Goal: Task Accomplishment & Management: Use online tool/utility

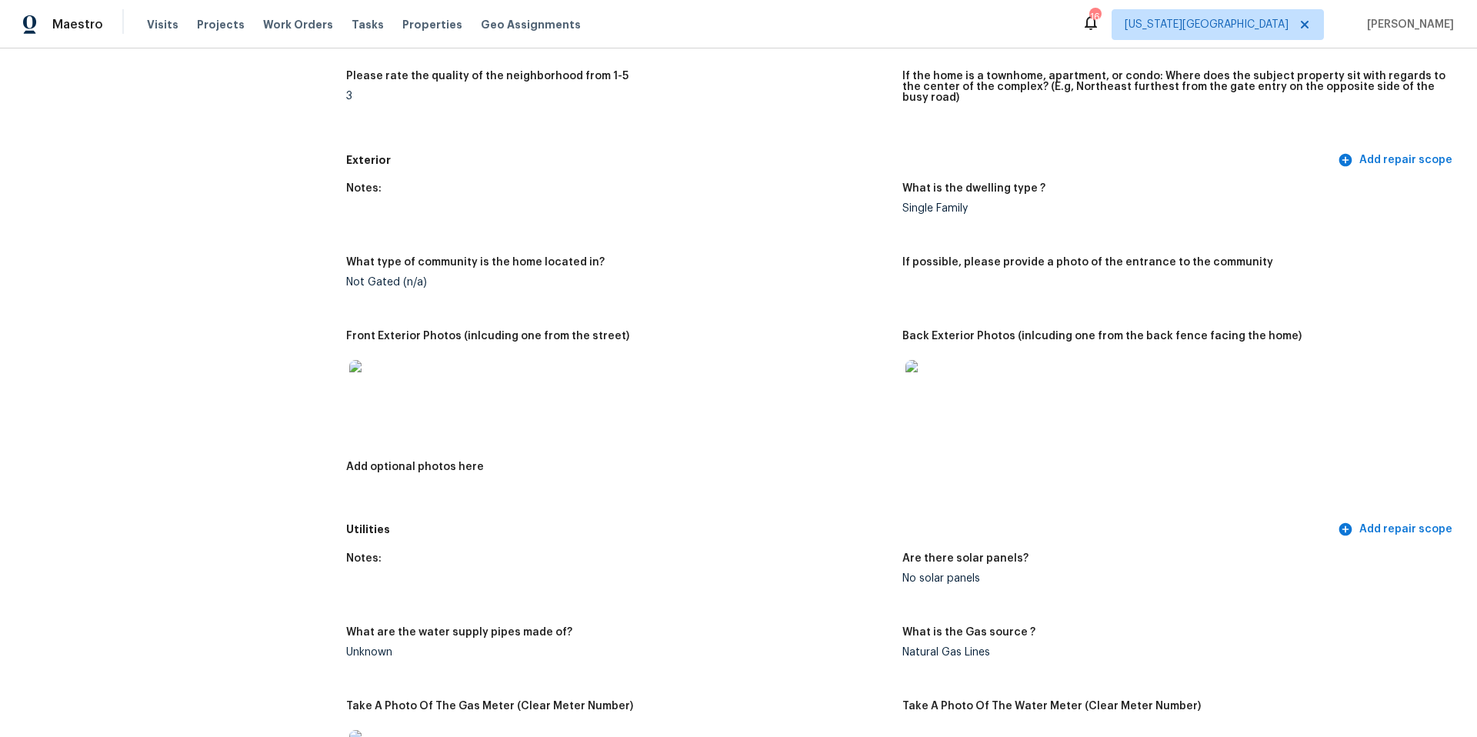
scroll to position [485, 0]
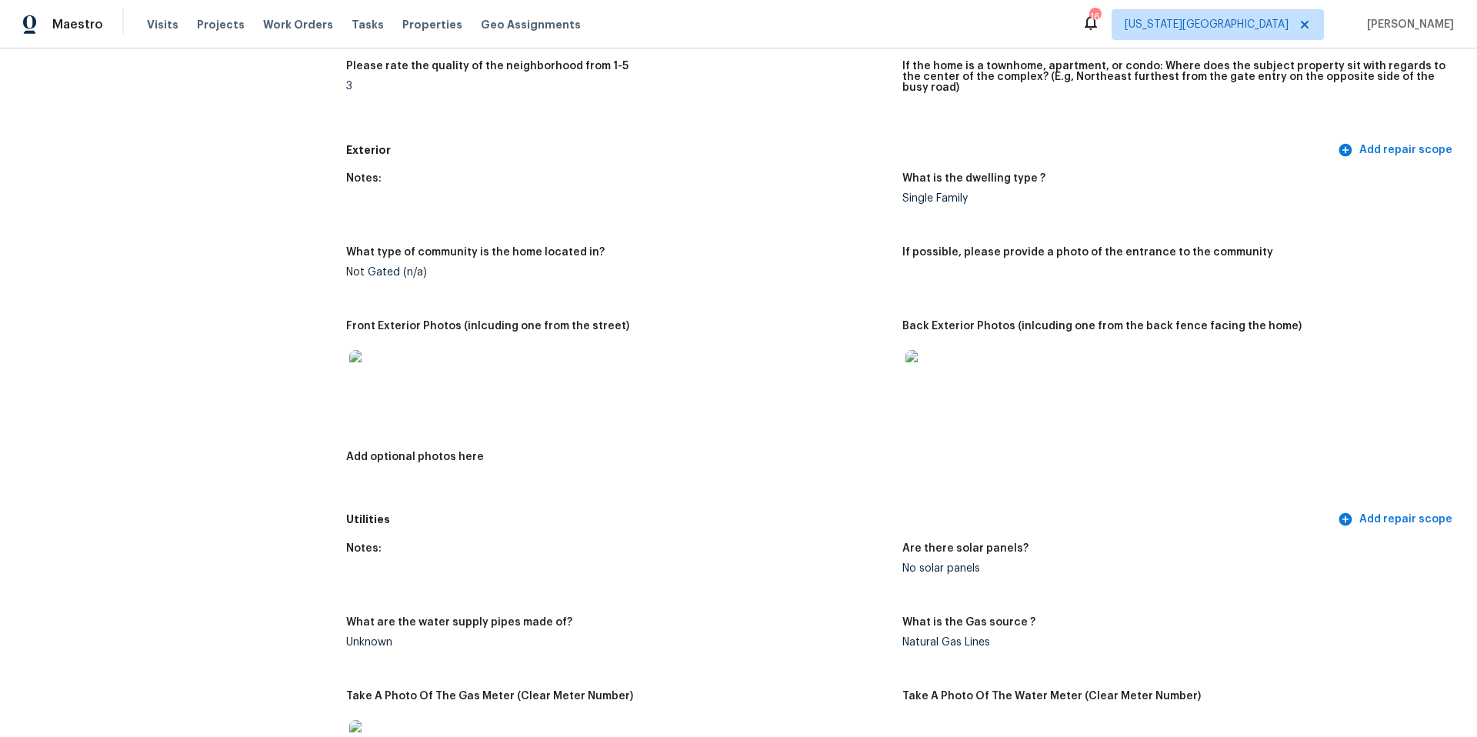
click at [365, 372] on img at bounding box center [373, 374] width 49 height 49
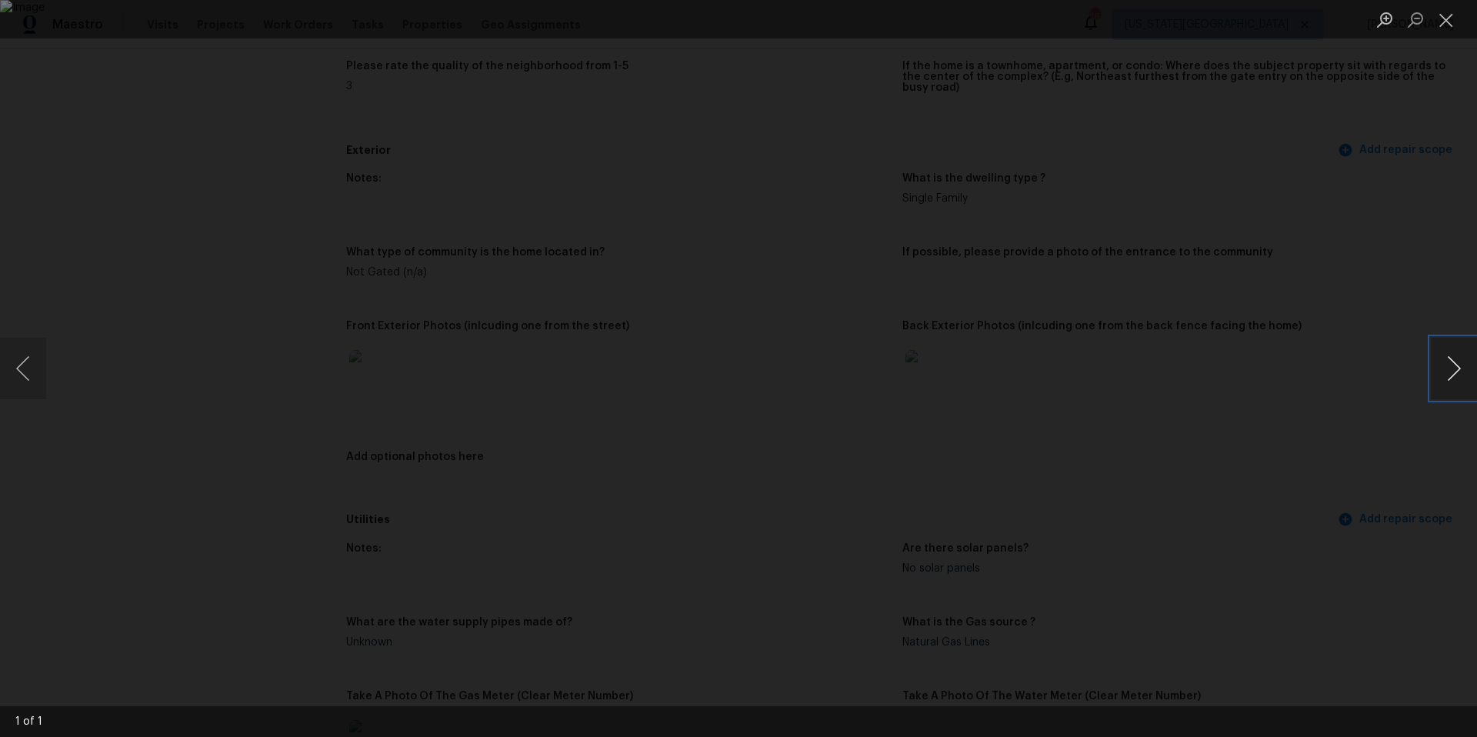
click at [1433, 378] on button "Next image" at bounding box center [1454, 369] width 46 height 62
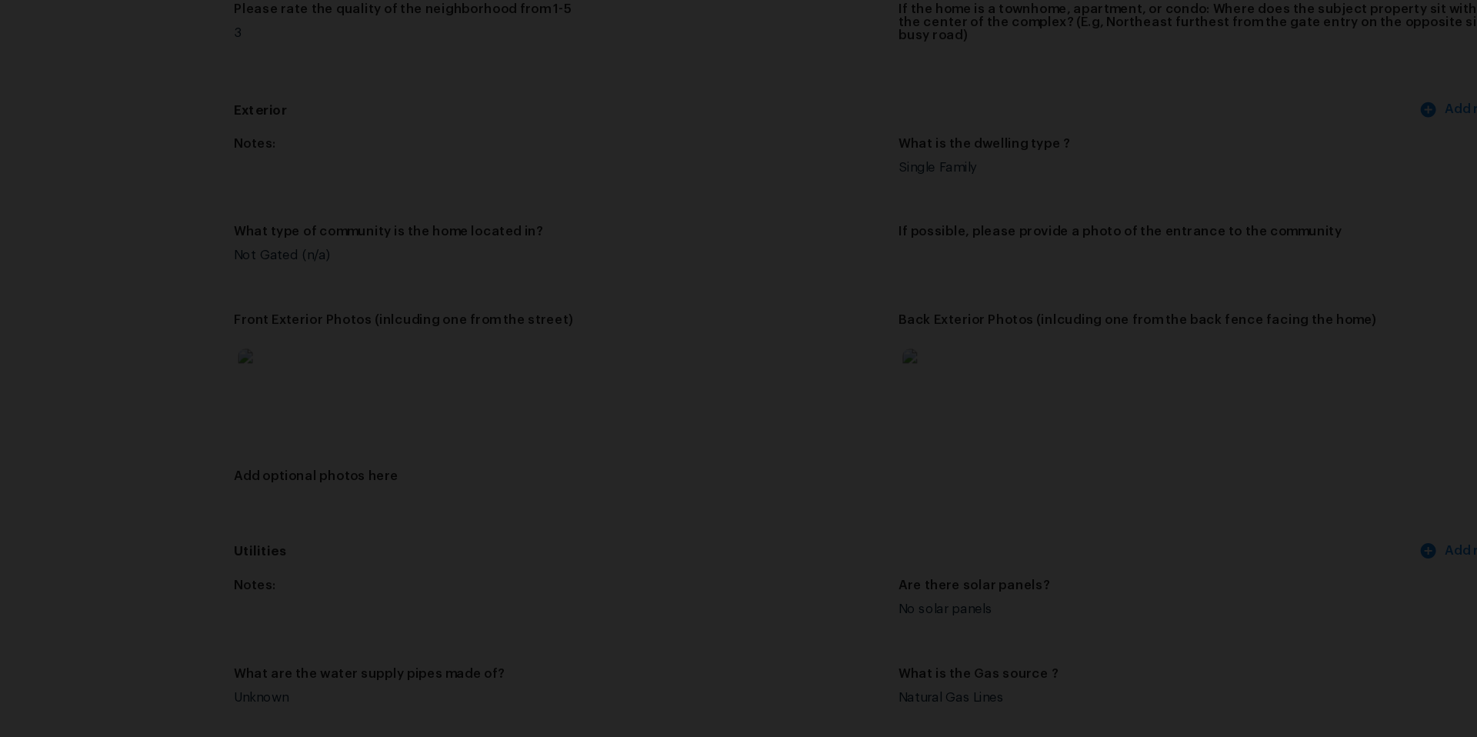
click at [1227, 372] on div "Lightbox" at bounding box center [738, 368] width 1477 height 737
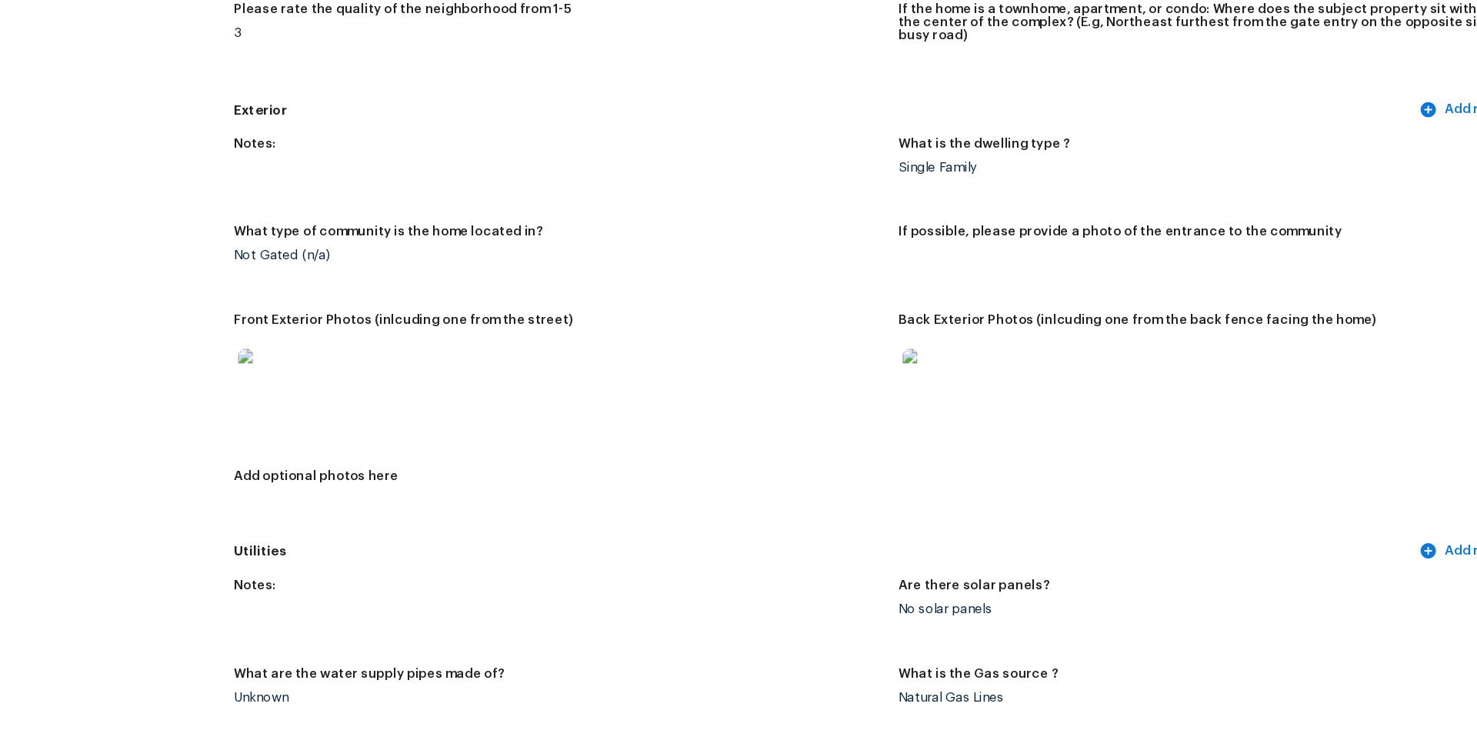
click at [947, 373] on img at bounding box center [930, 374] width 49 height 49
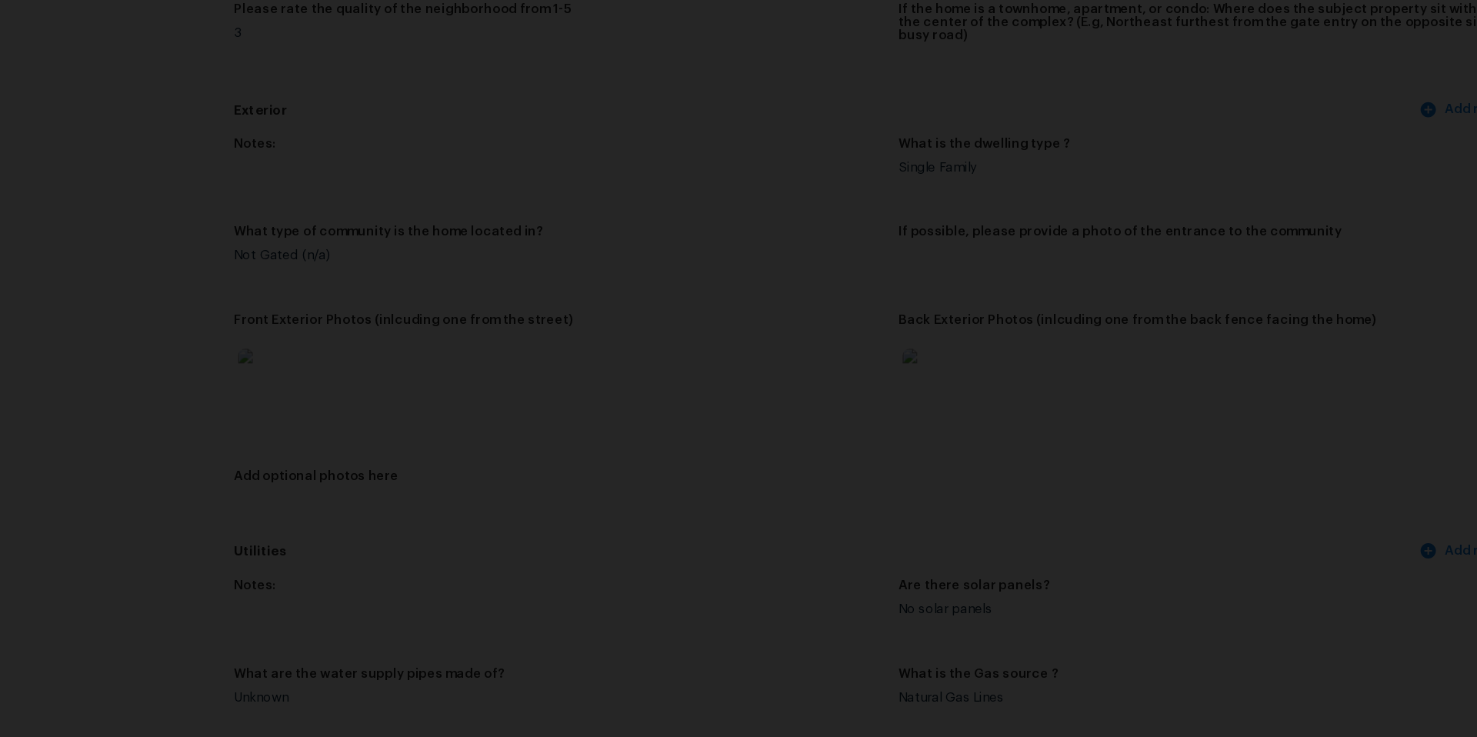
click at [1289, 400] on div "Lightbox" at bounding box center [738, 368] width 1477 height 737
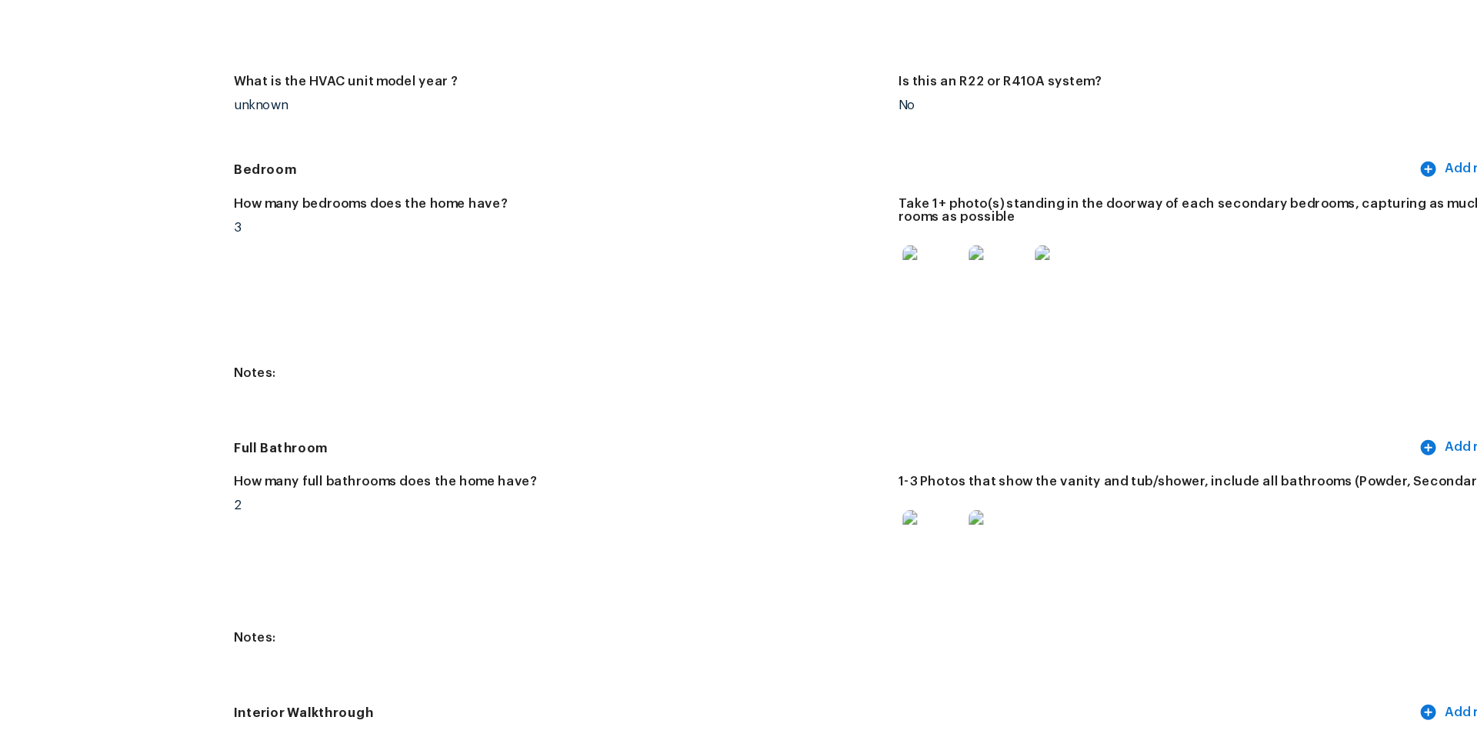
scroll to position [1540, 0]
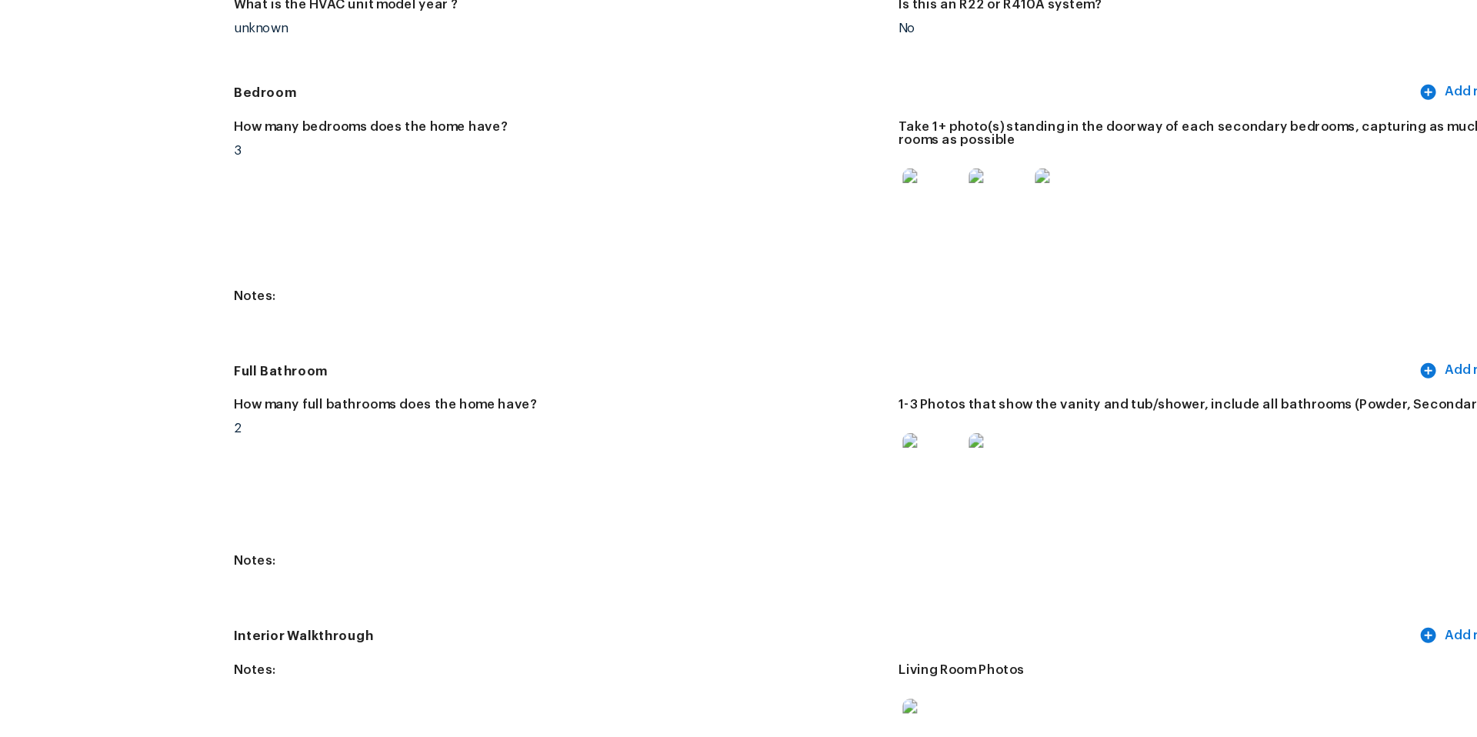
click at [935, 229] on img at bounding box center [930, 223] width 49 height 49
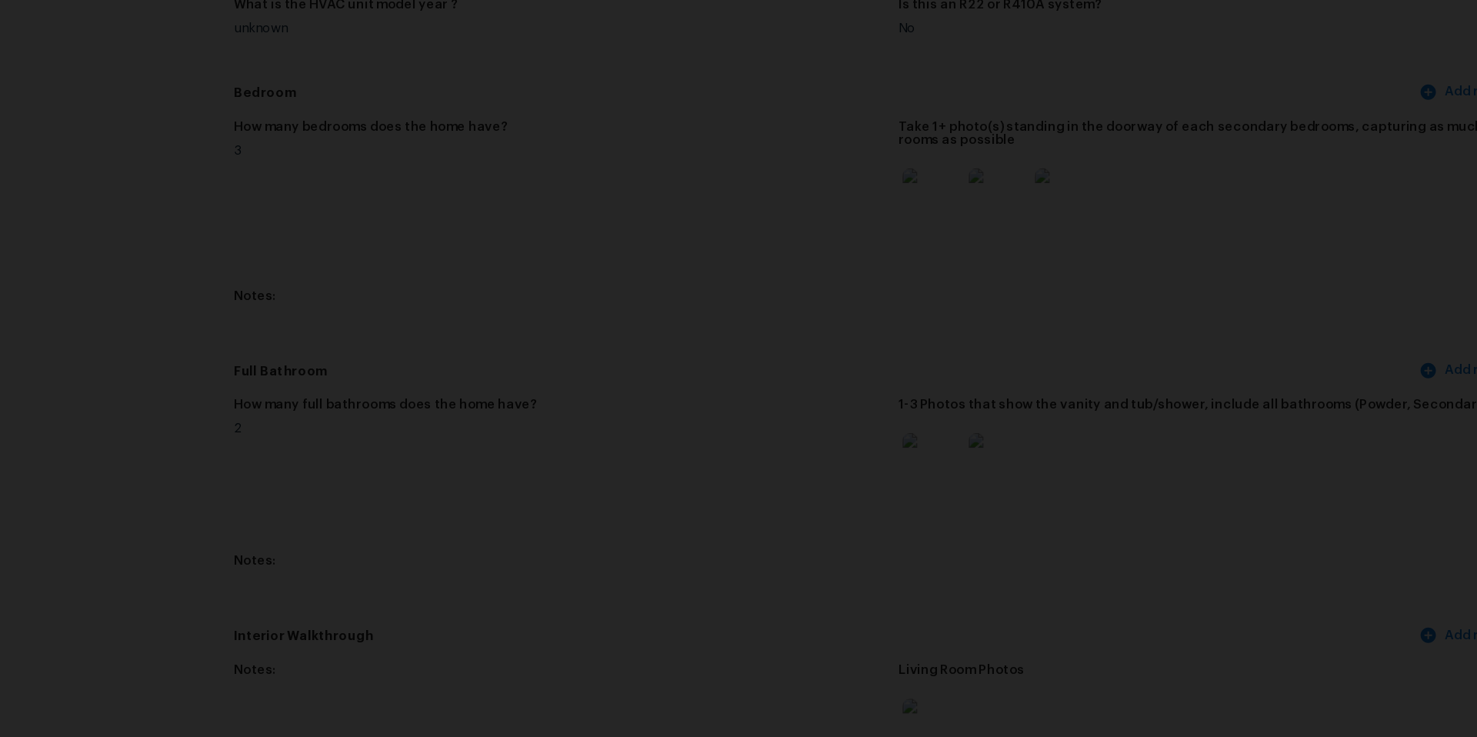
click at [1320, 349] on div "Lightbox" at bounding box center [738, 368] width 1477 height 737
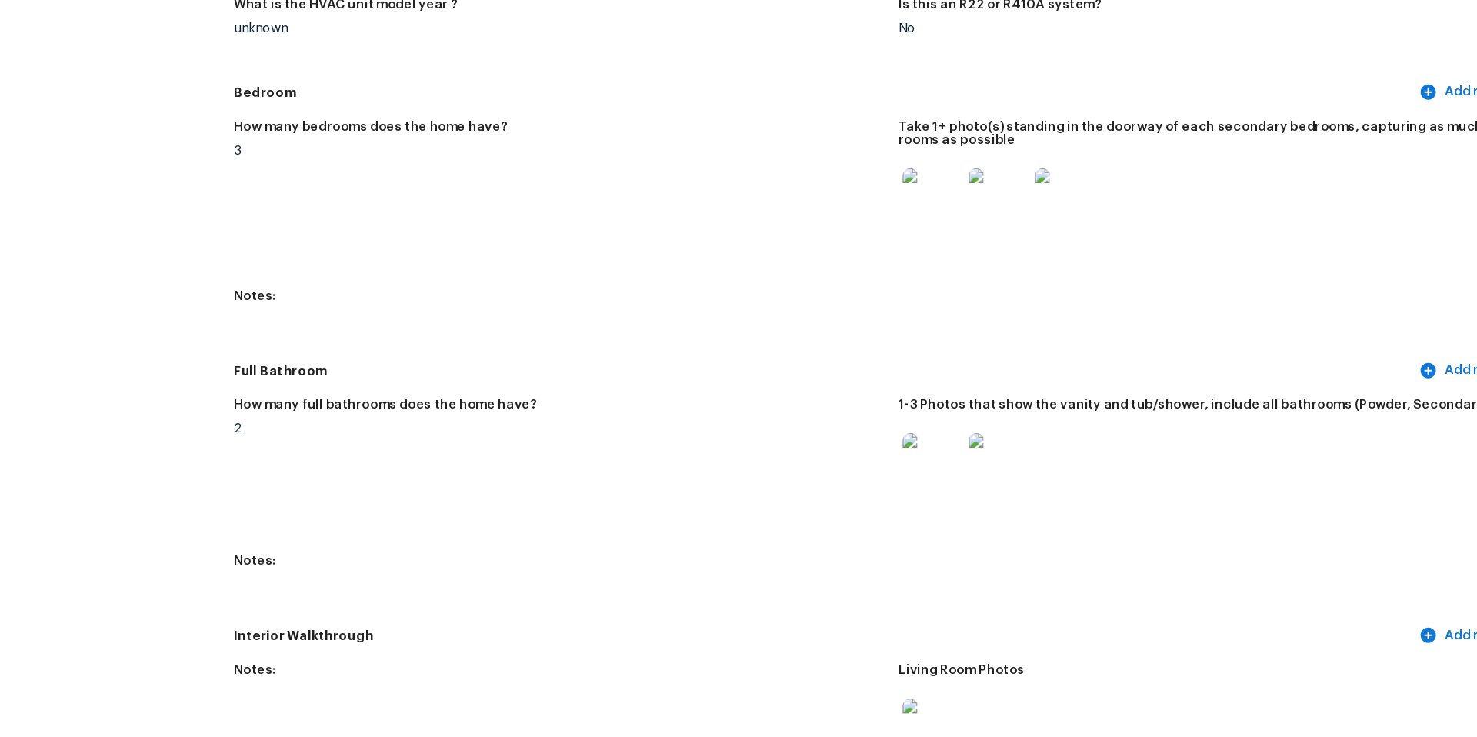
click at [930, 436] on img at bounding box center [930, 445] width 49 height 49
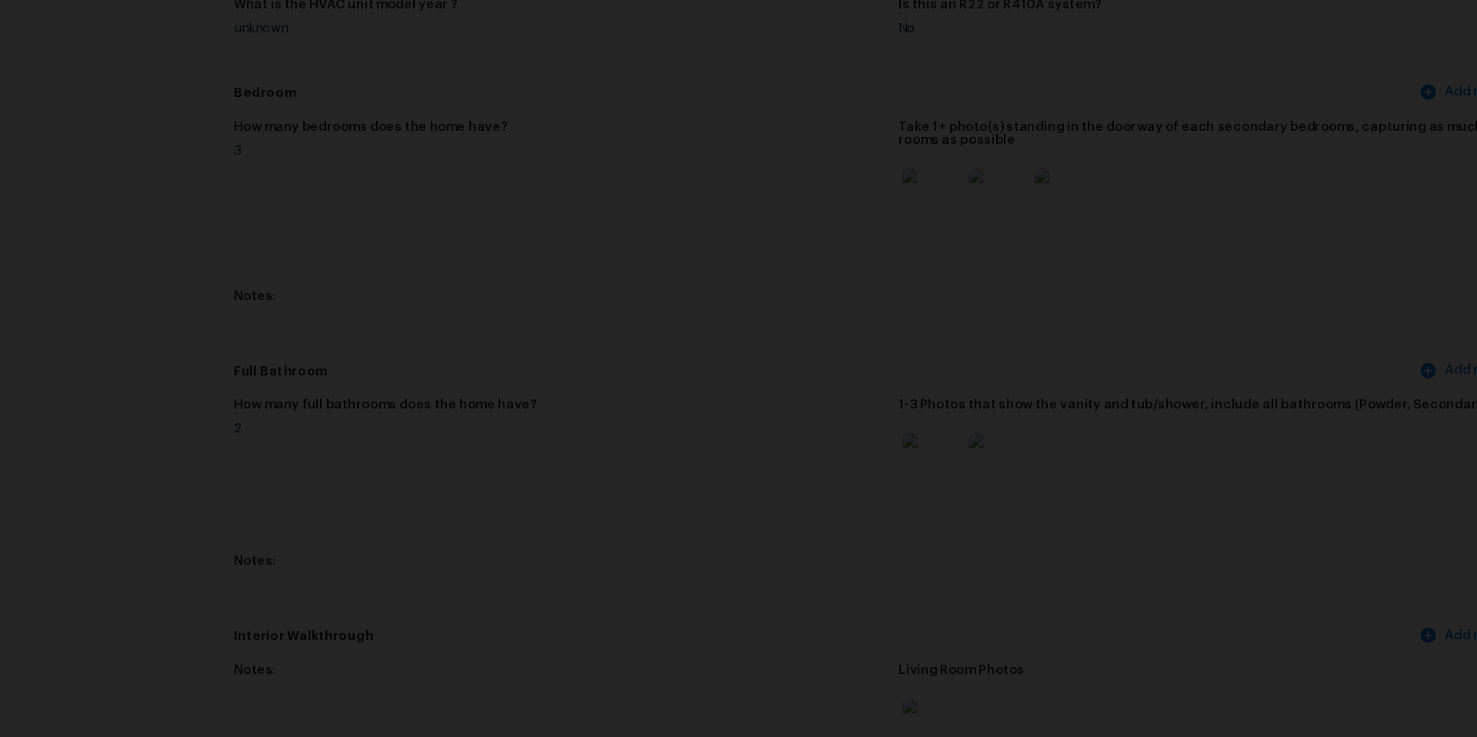
click at [1290, 379] on div "Lightbox" at bounding box center [738, 368] width 1477 height 737
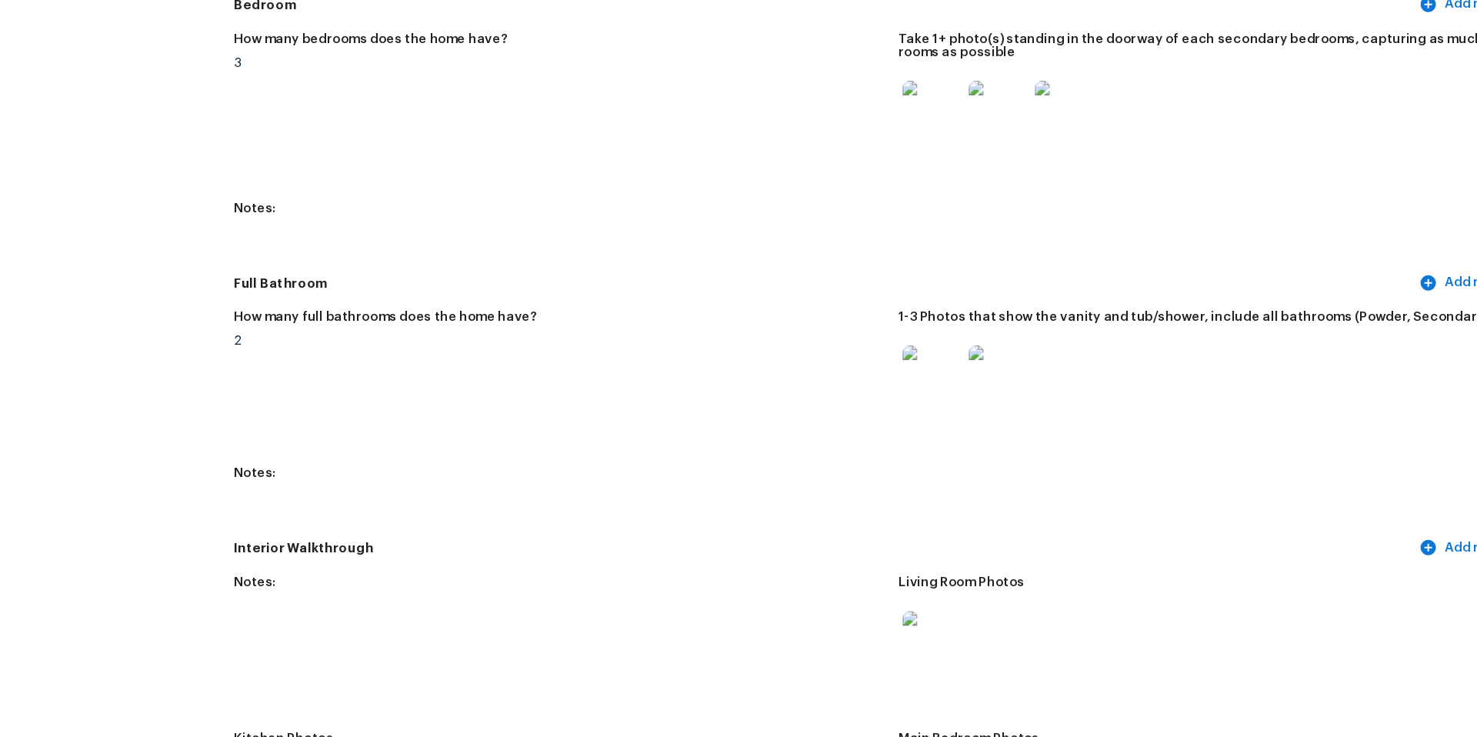
scroll to position [1688, 0]
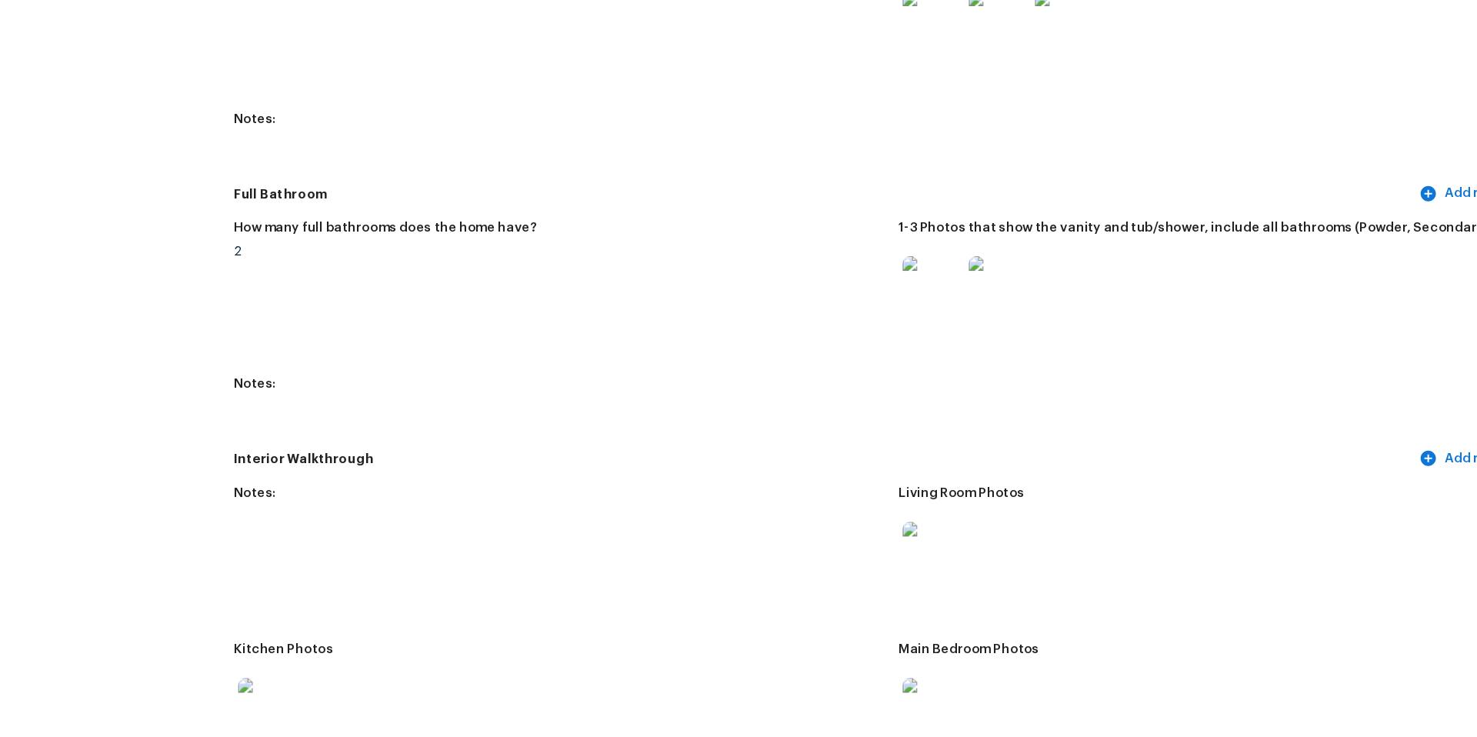
click at [933, 515] on img at bounding box center [930, 519] width 49 height 49
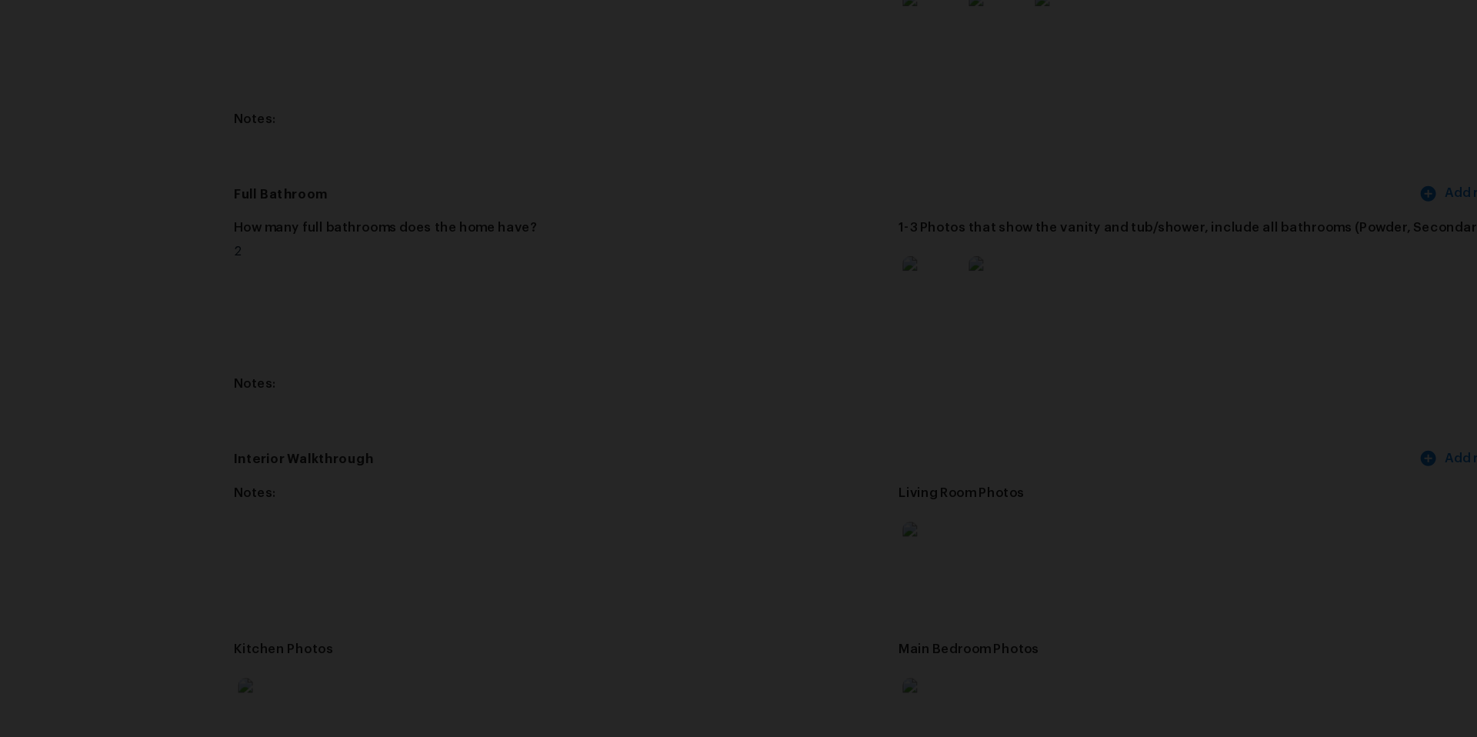
click at [1193, 498] on div "Lightbox" at bounding box center [738, 368] width 1477 height 737
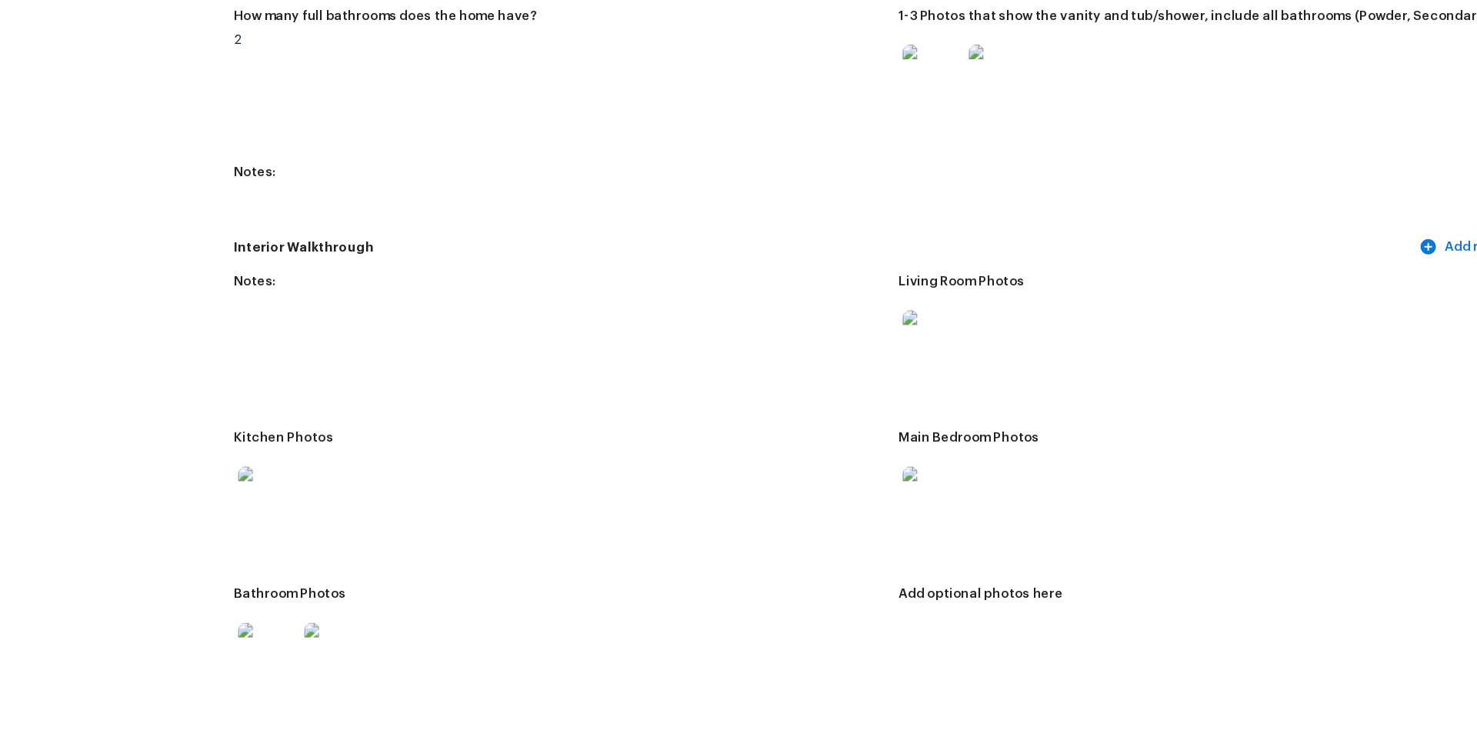
scroll to position [1869, 0]
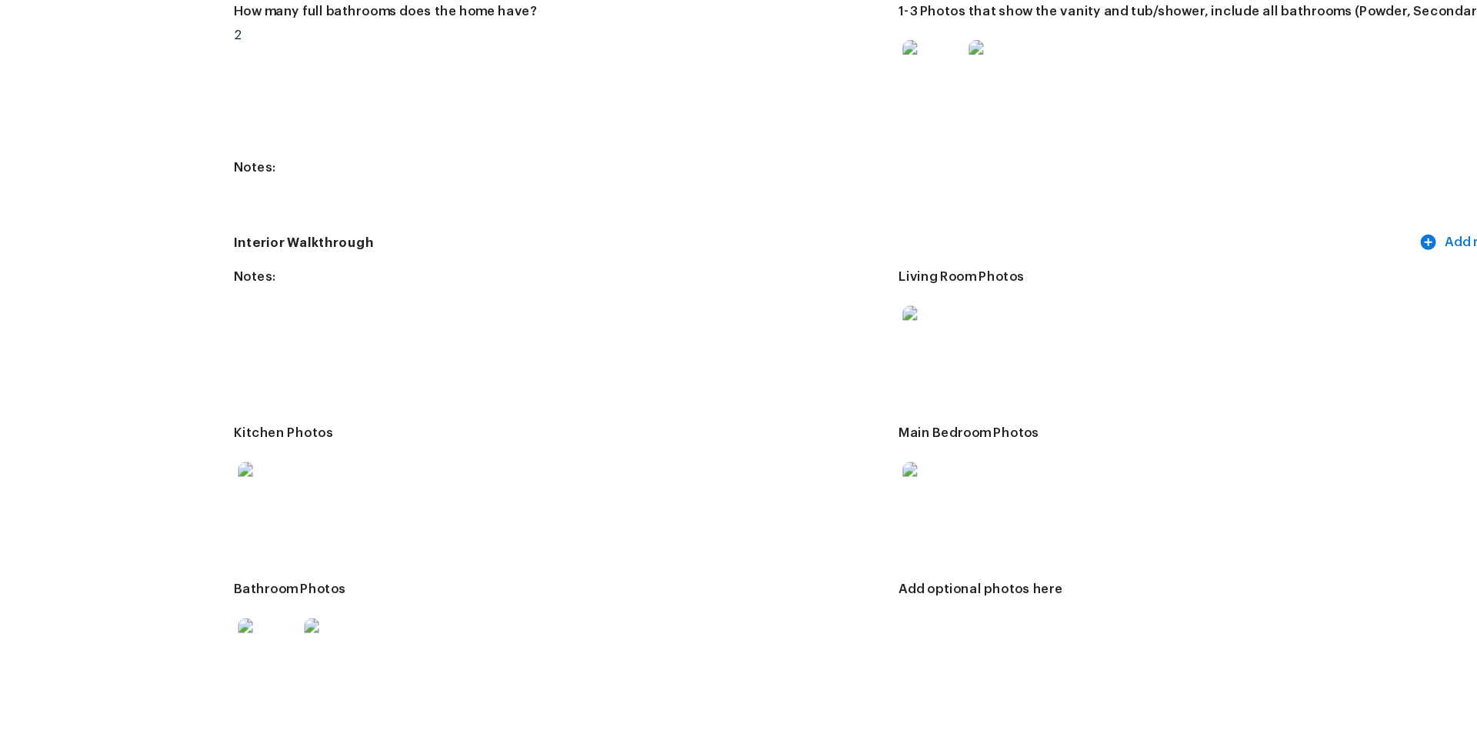
click at [379, 462] on img at bounding box center [373, 469] width 49 height 49
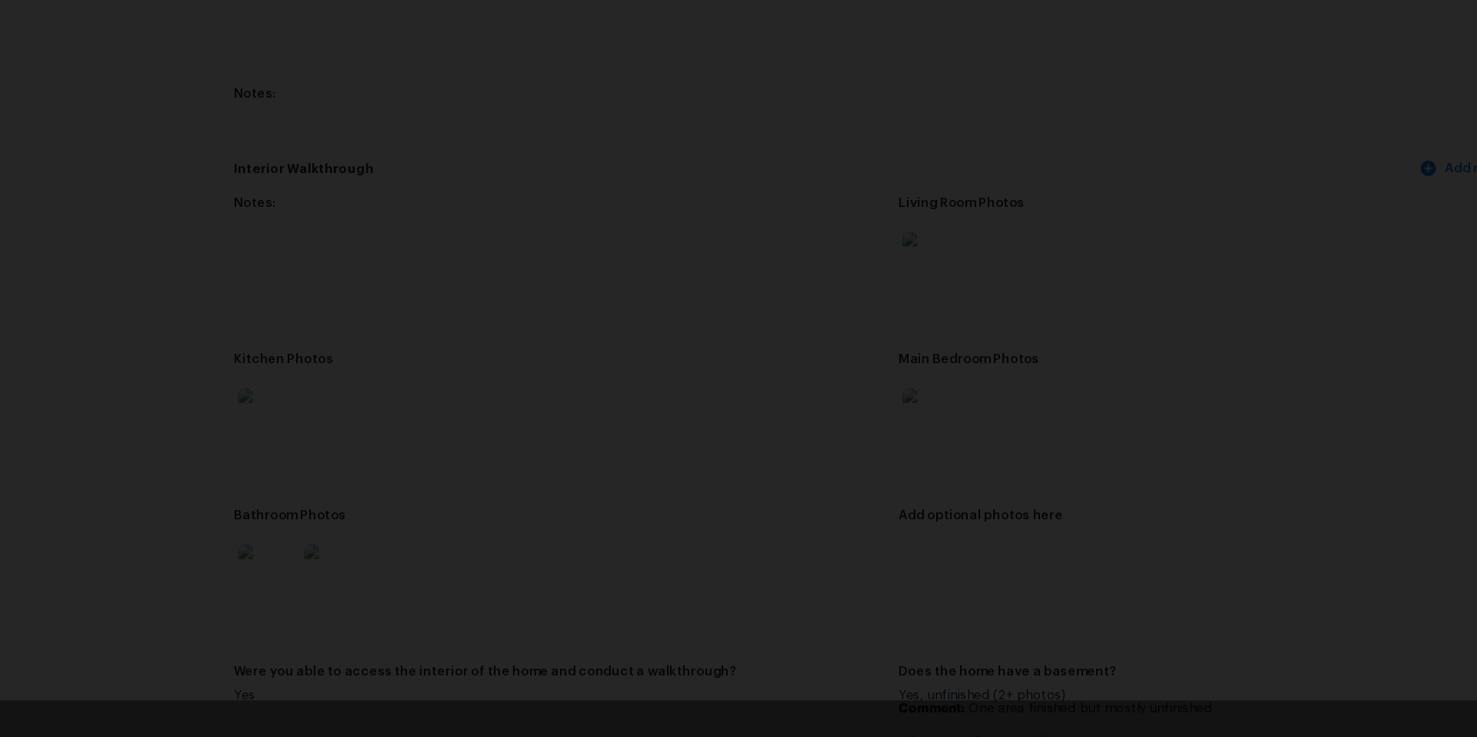
click at [1246, 328] on div "Lightbox" at bounding box center [738, 368] width 1477 height 737
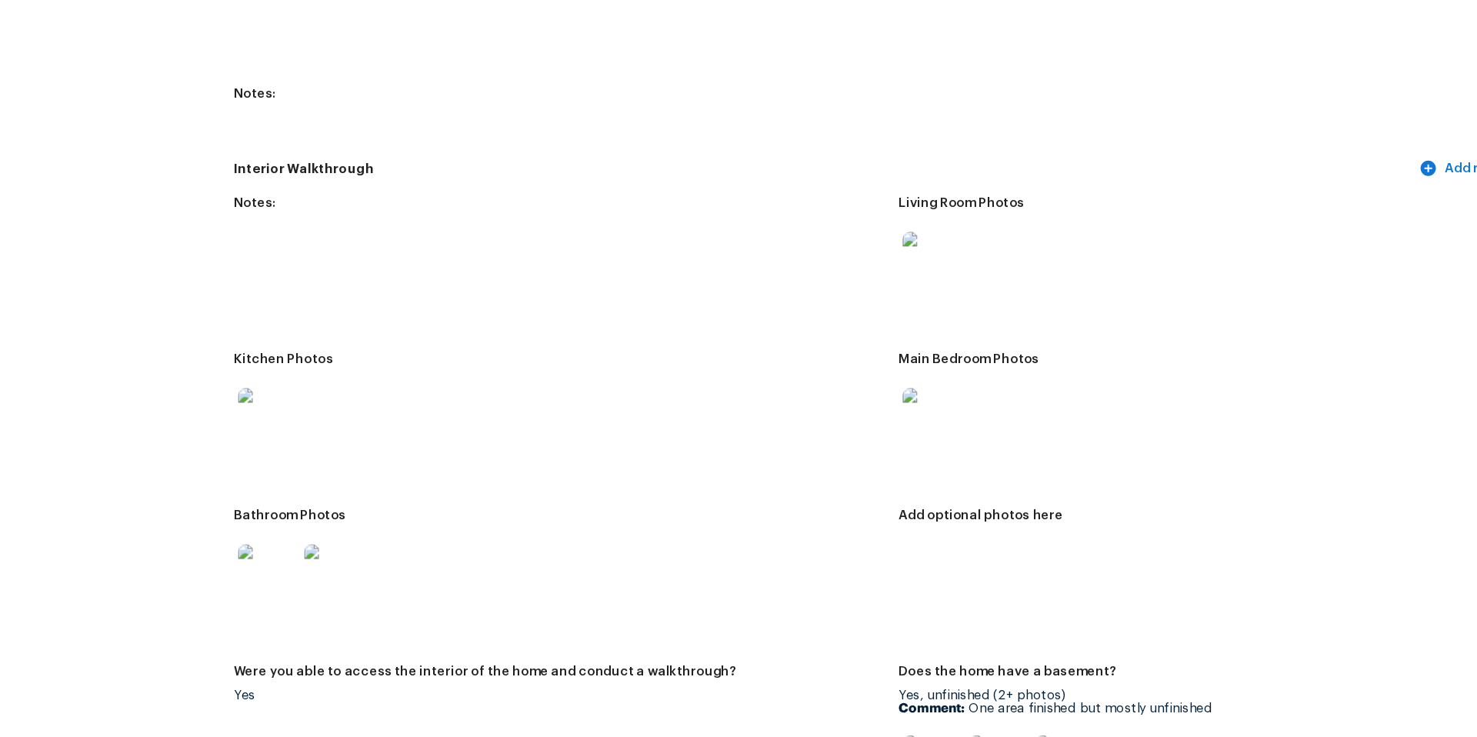
scroll to position [1885, 0]
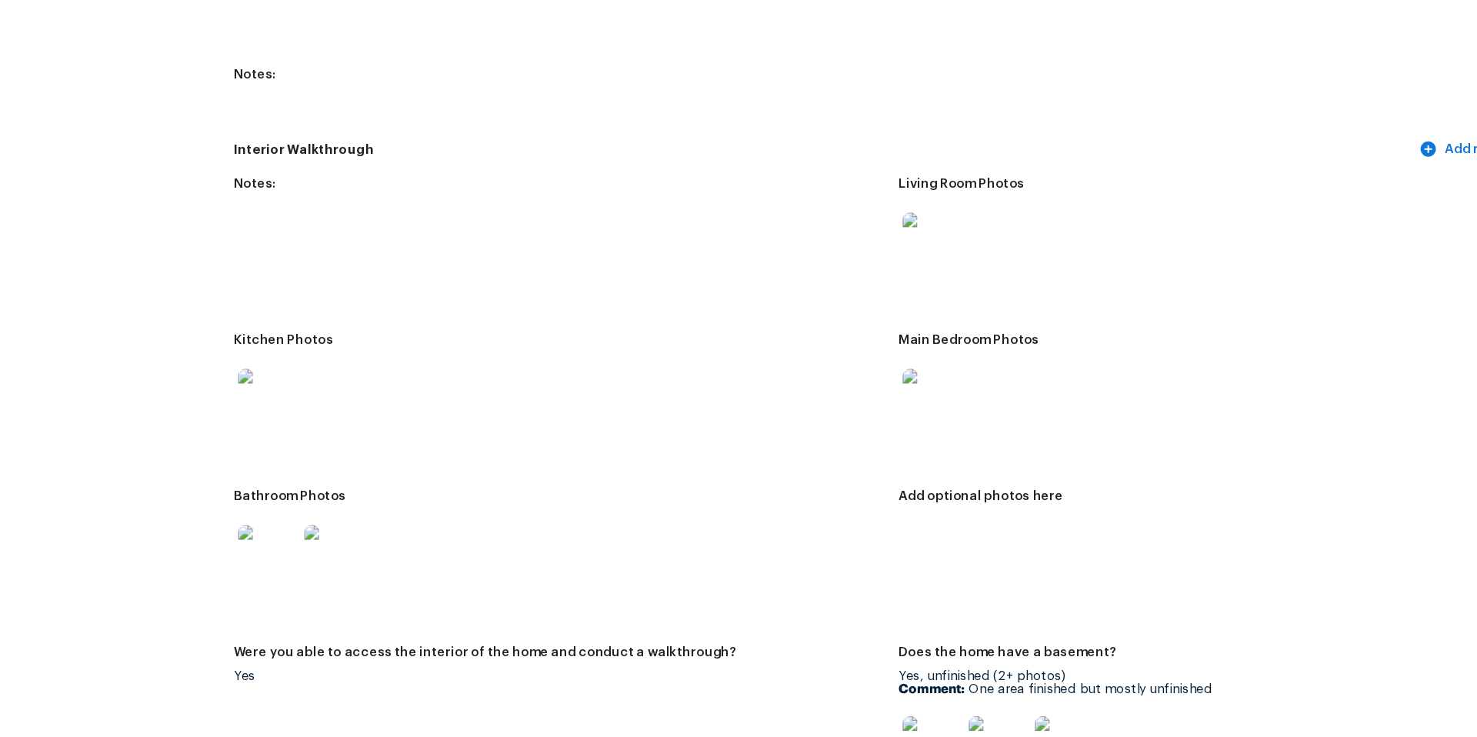
click at [381, 586] on img at bounding box center [373, 583] width 49 height 49
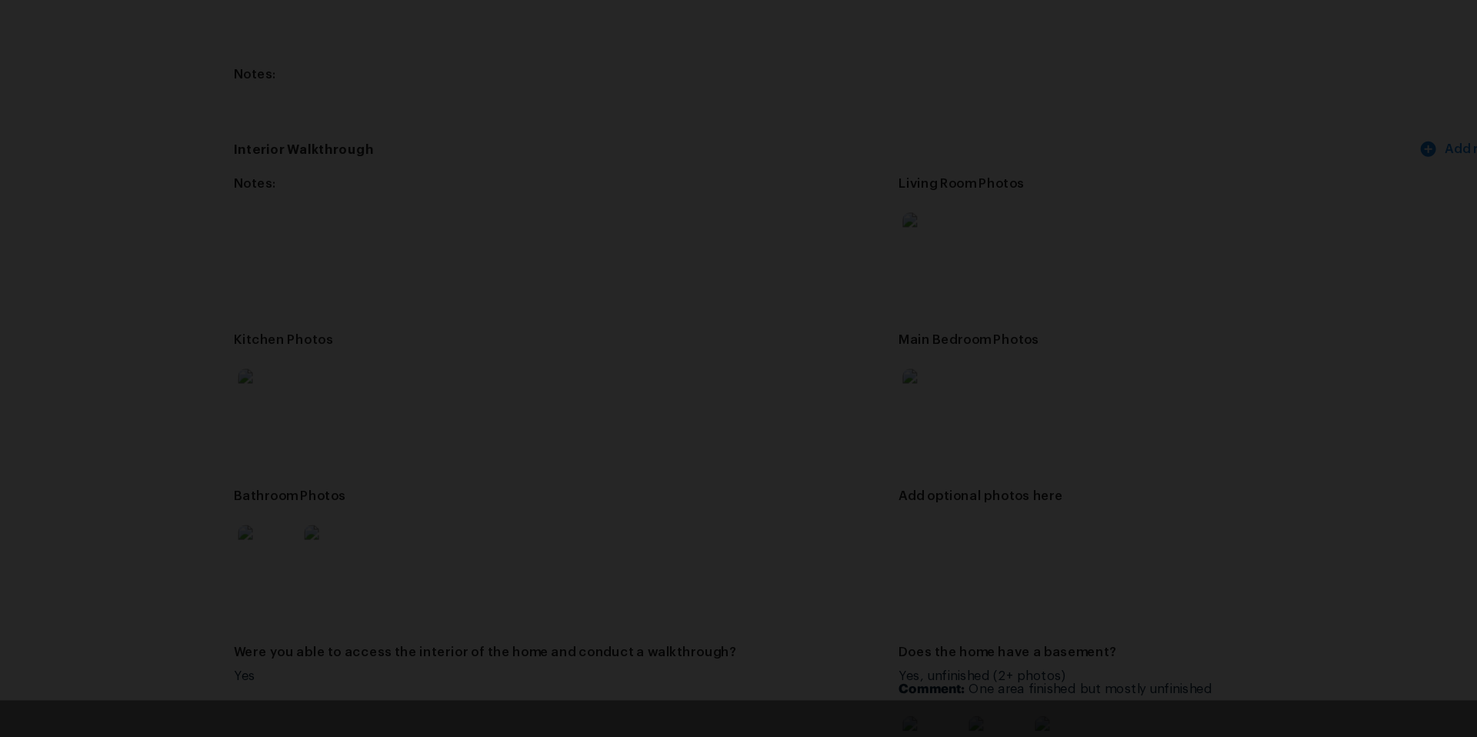
click at [1183, 495] on div "Lightbox" at bounding box center [738, 368] width 1477 height 737
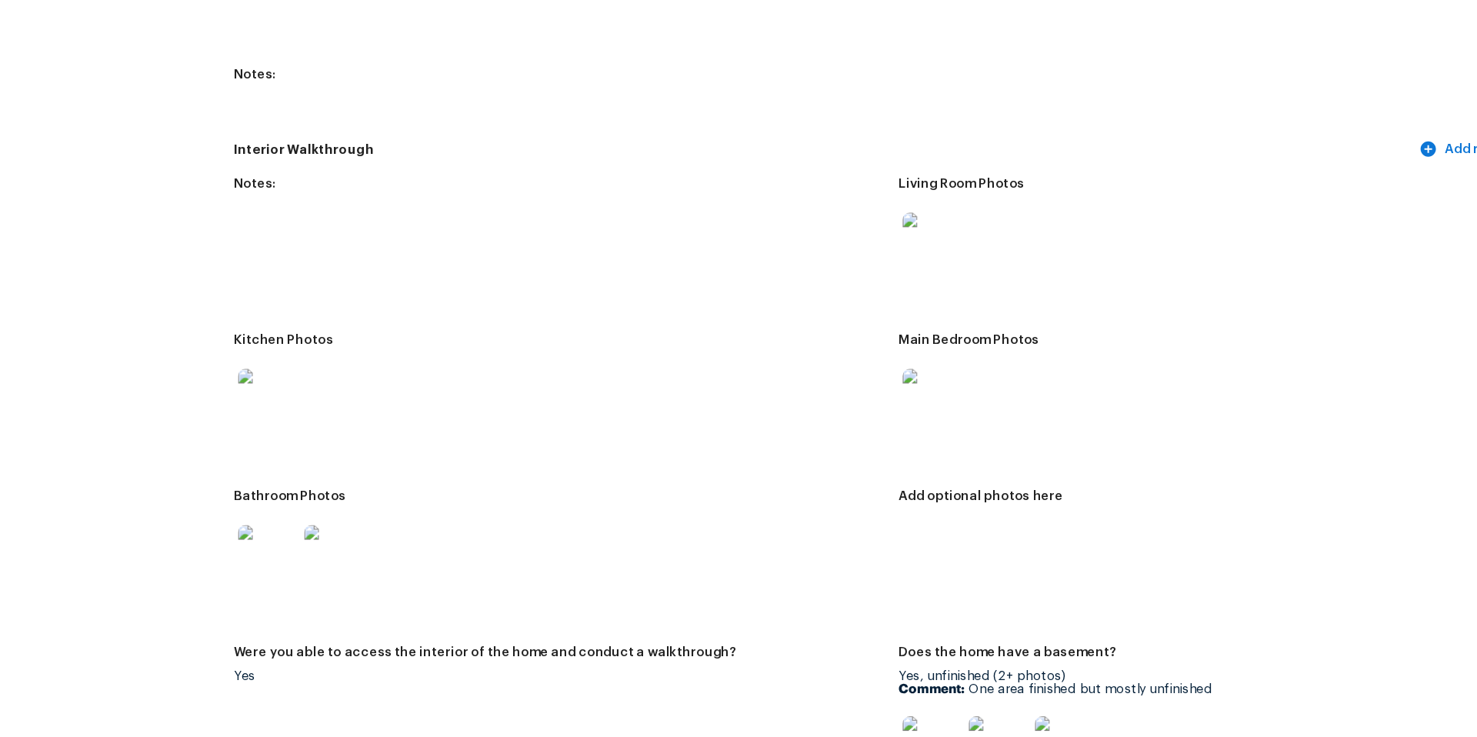
click at [428, 574] on img at bounding box center [429, 583] width 49 height 49
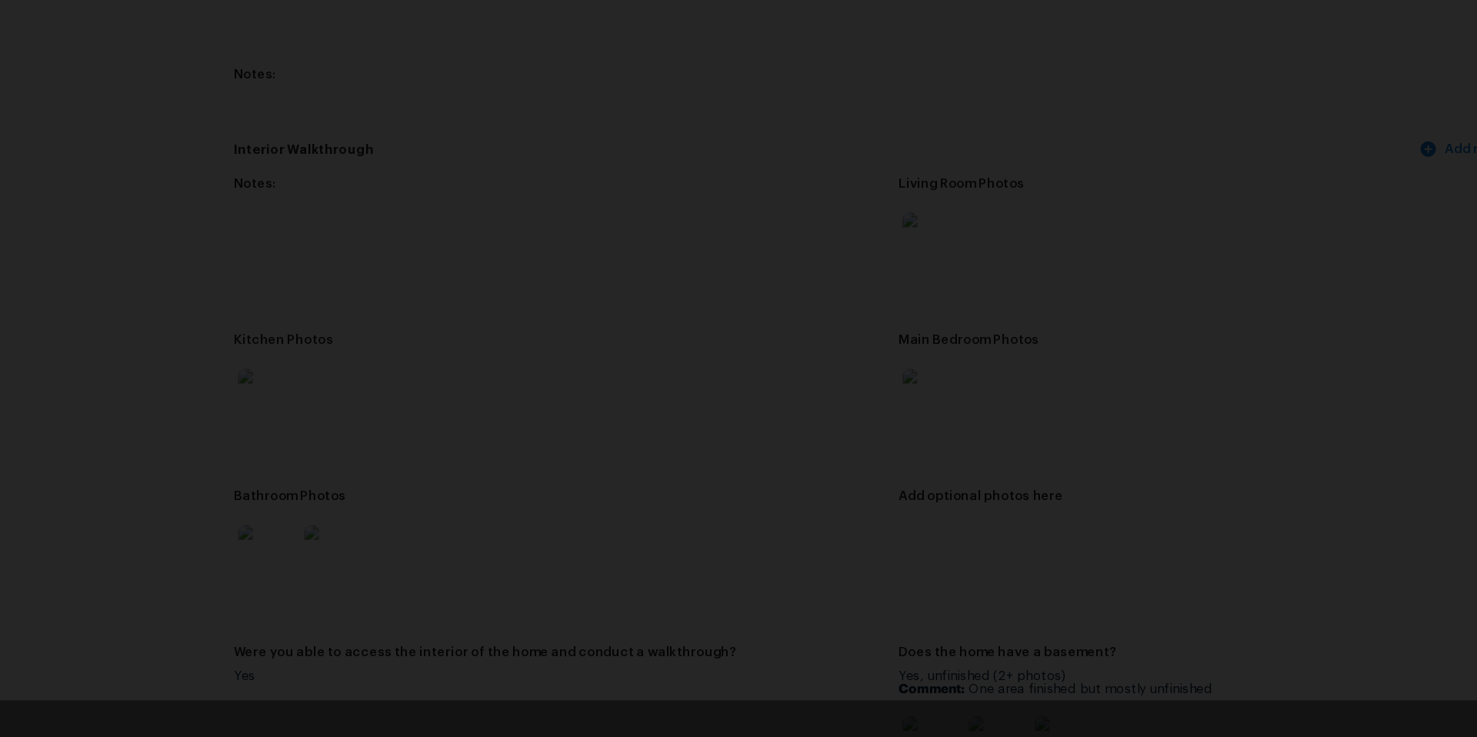
click at [1176, 463] on div "Lightbox" at bounding box center [738, 368] width 1477 height 737
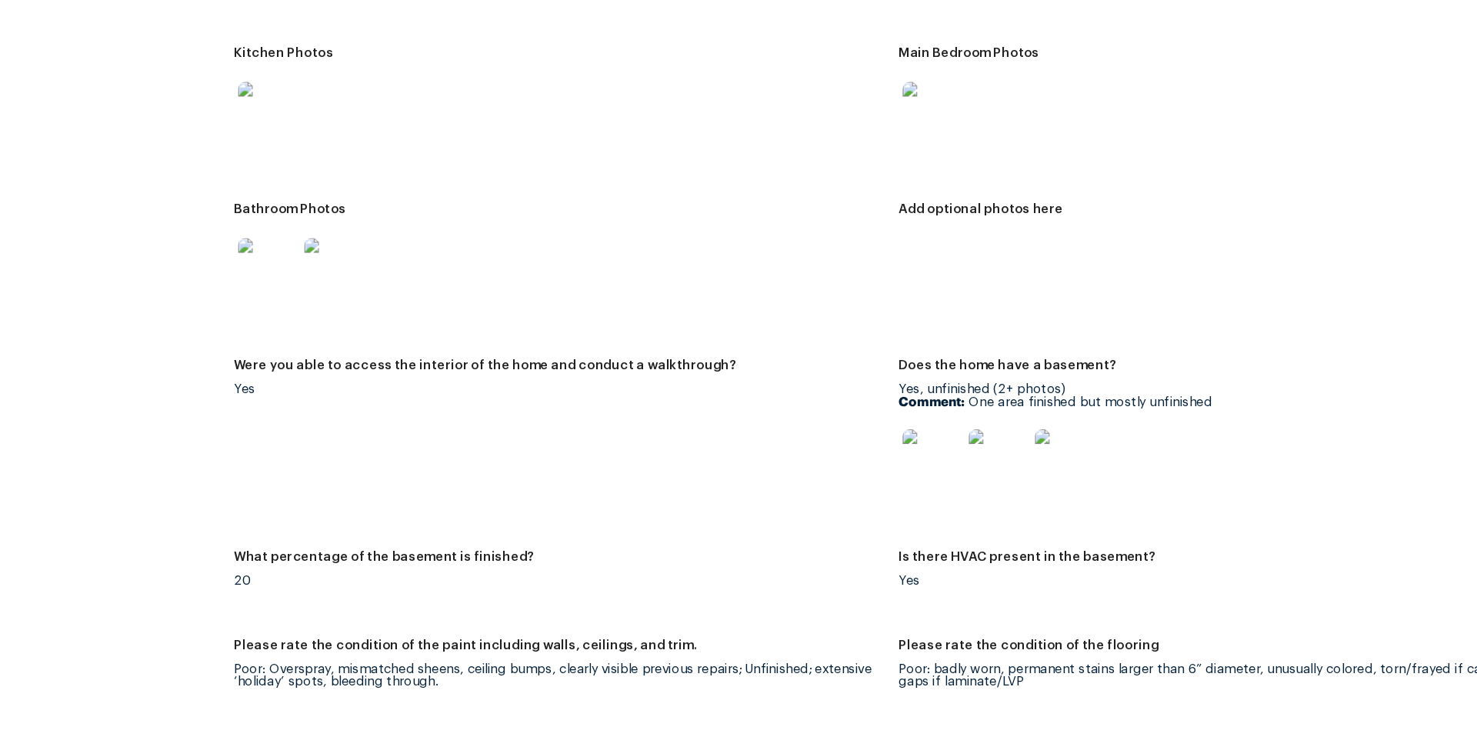
scroll to position [2134, 0]
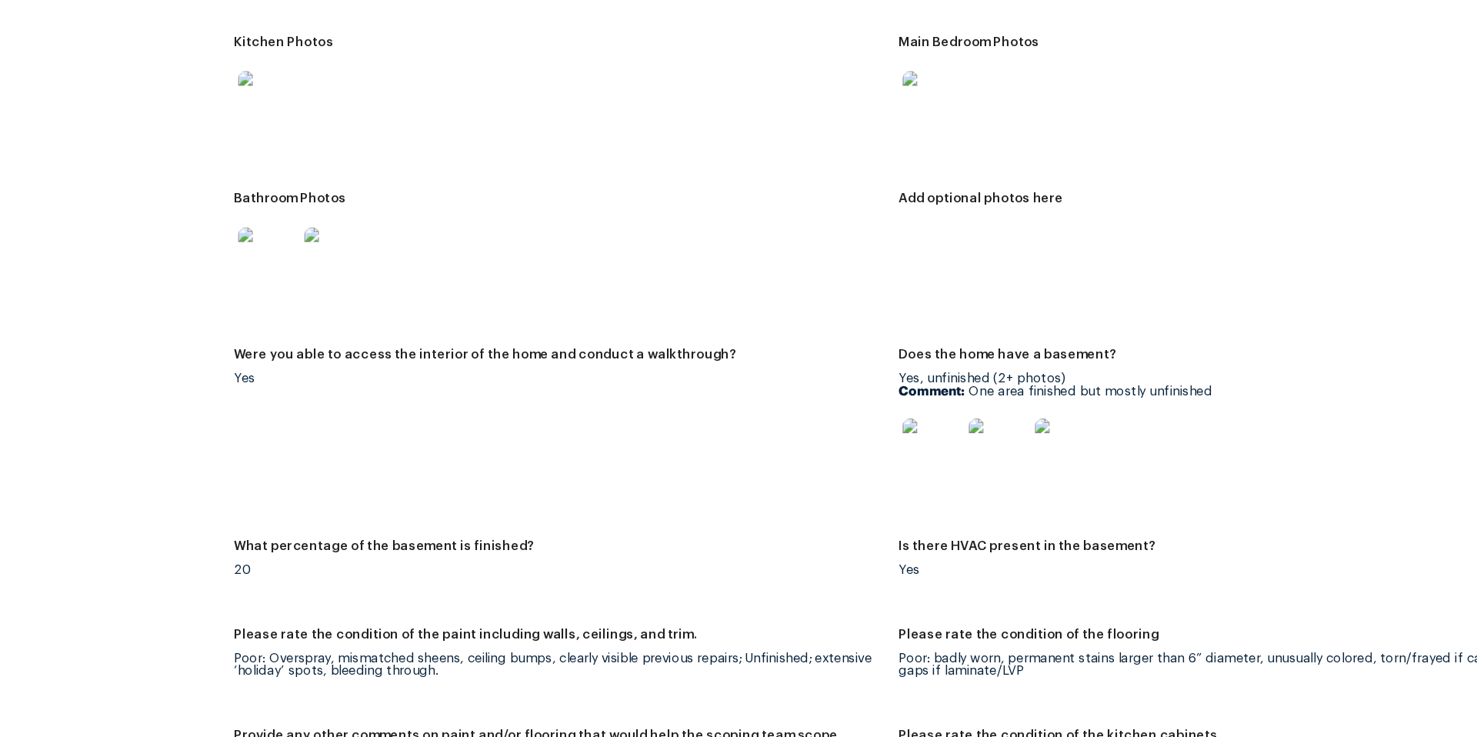
click at [929, 489] on img at bounding box center [930, 494] width 49 height 49
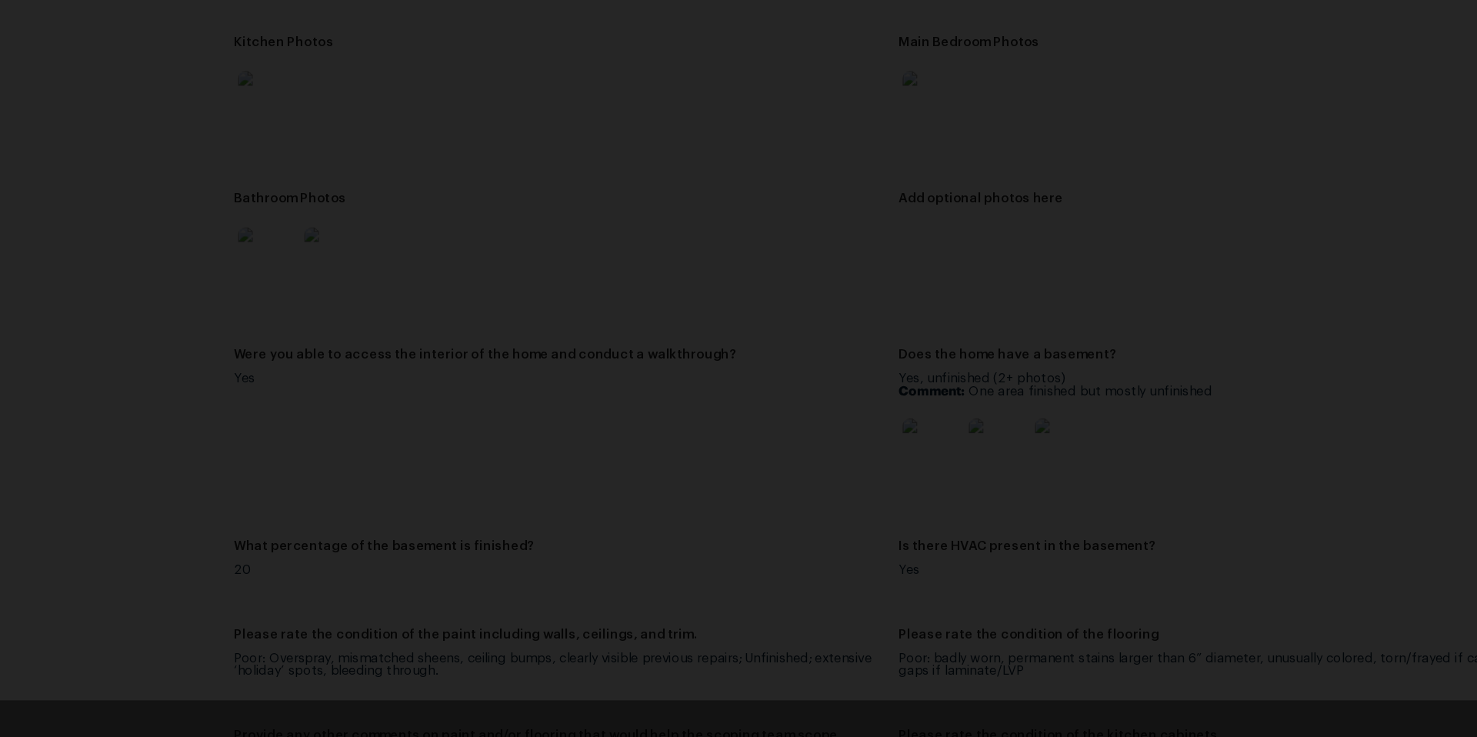
click at [1301, 400] on div "Lightbox" at bounding box center [738, 368] width 1477 height 737
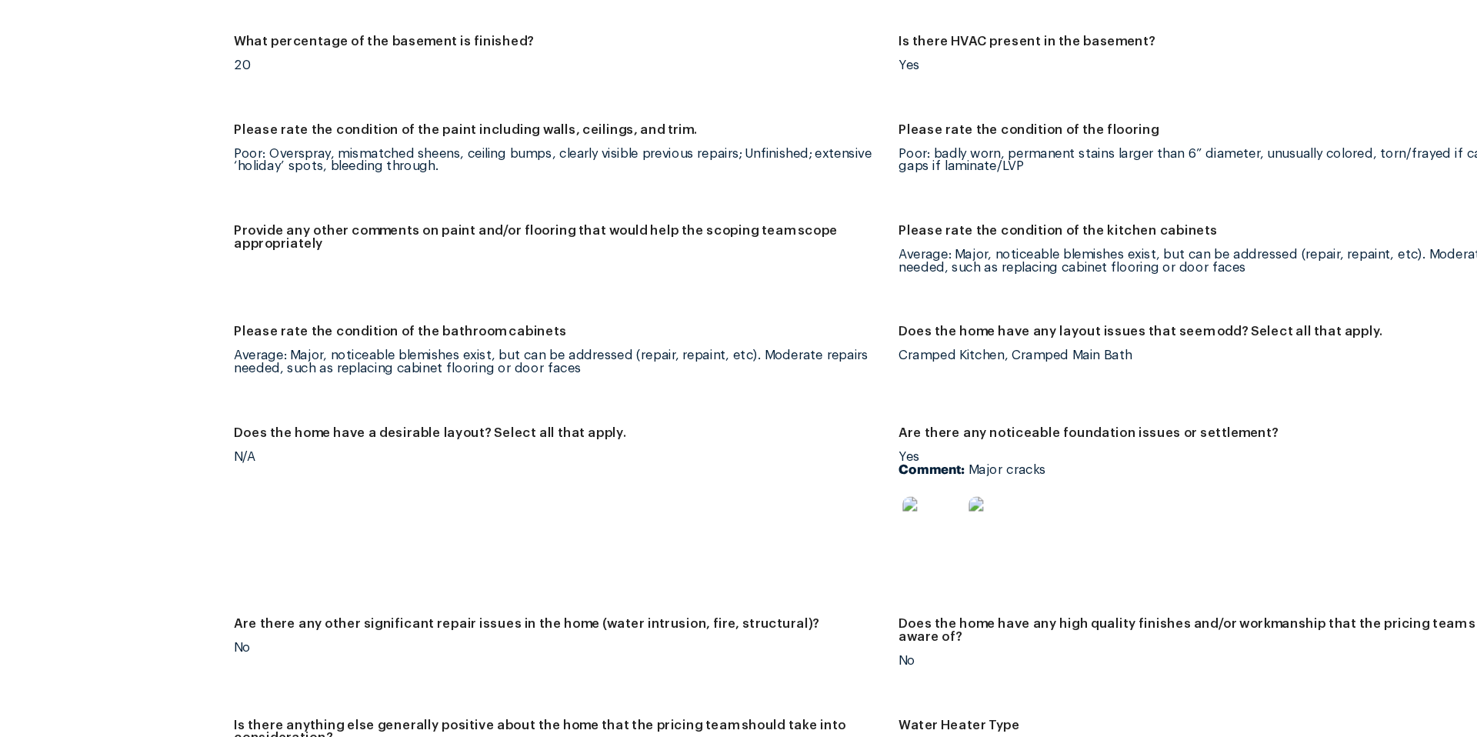
scroll to position [2576, 0]
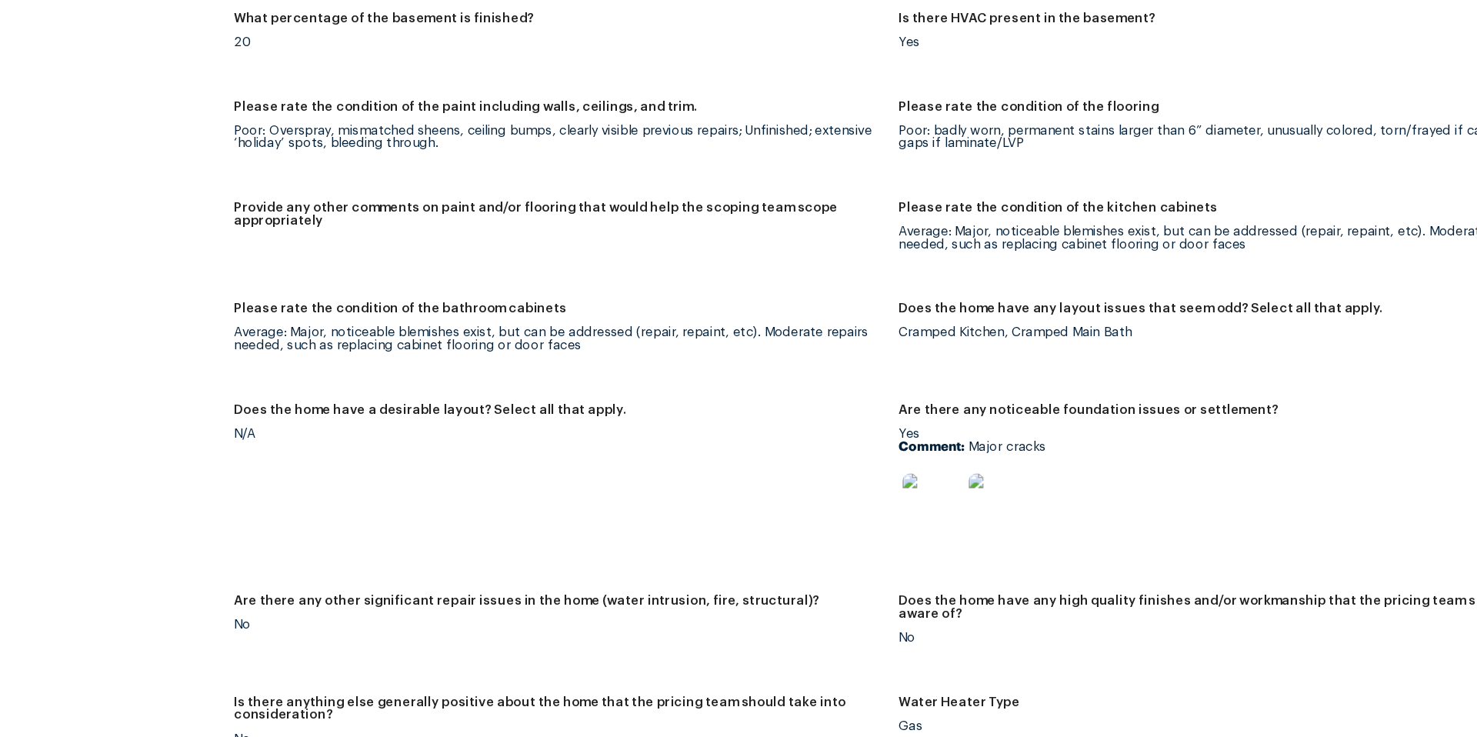
click at [928, 529] on img at bounding box center [930, 540] width 49 height 49
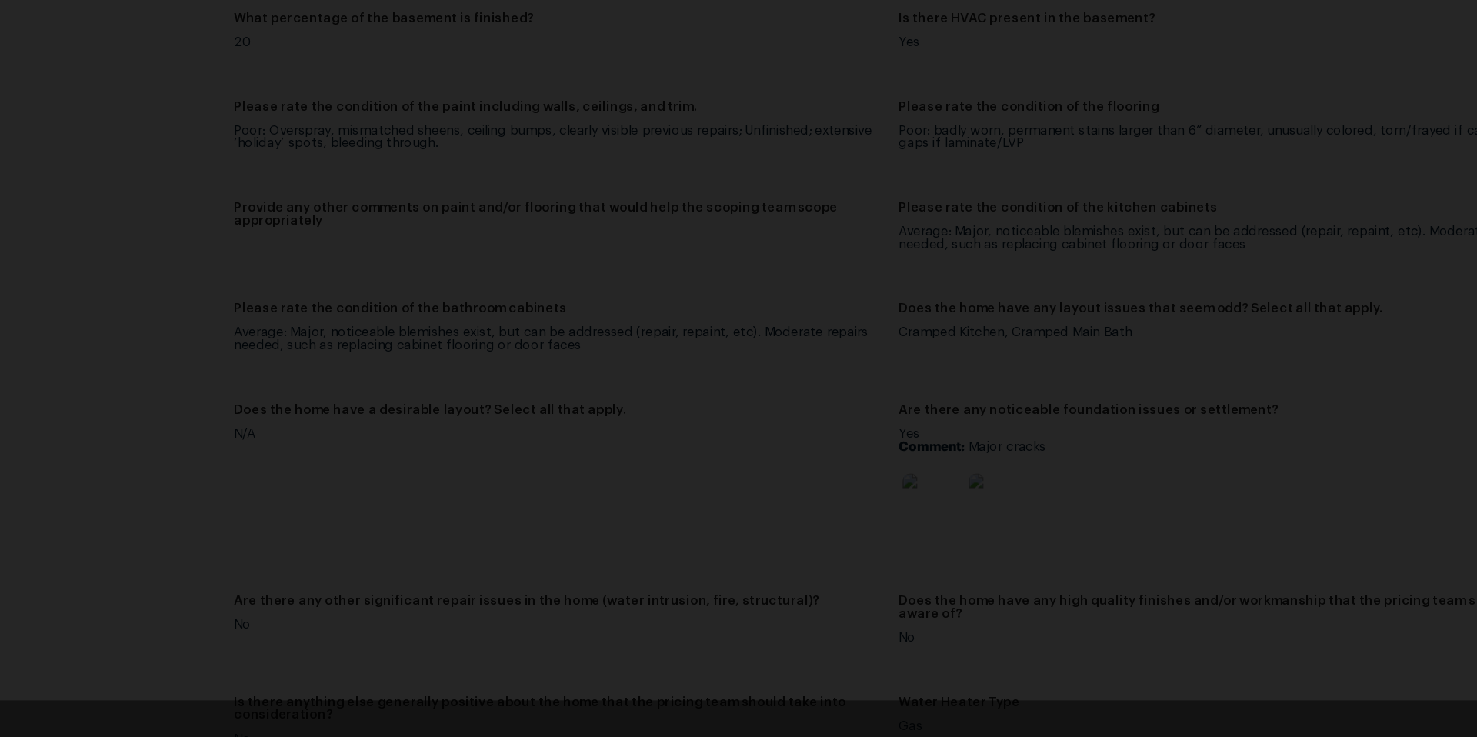
click at [1114, 388] on img "Lightbox" at bounding box center [738, 368] width 1477 height 737
click at [1259, 380] on div "Lightbox" at bounding box center [738, 368] width 1477 height 737
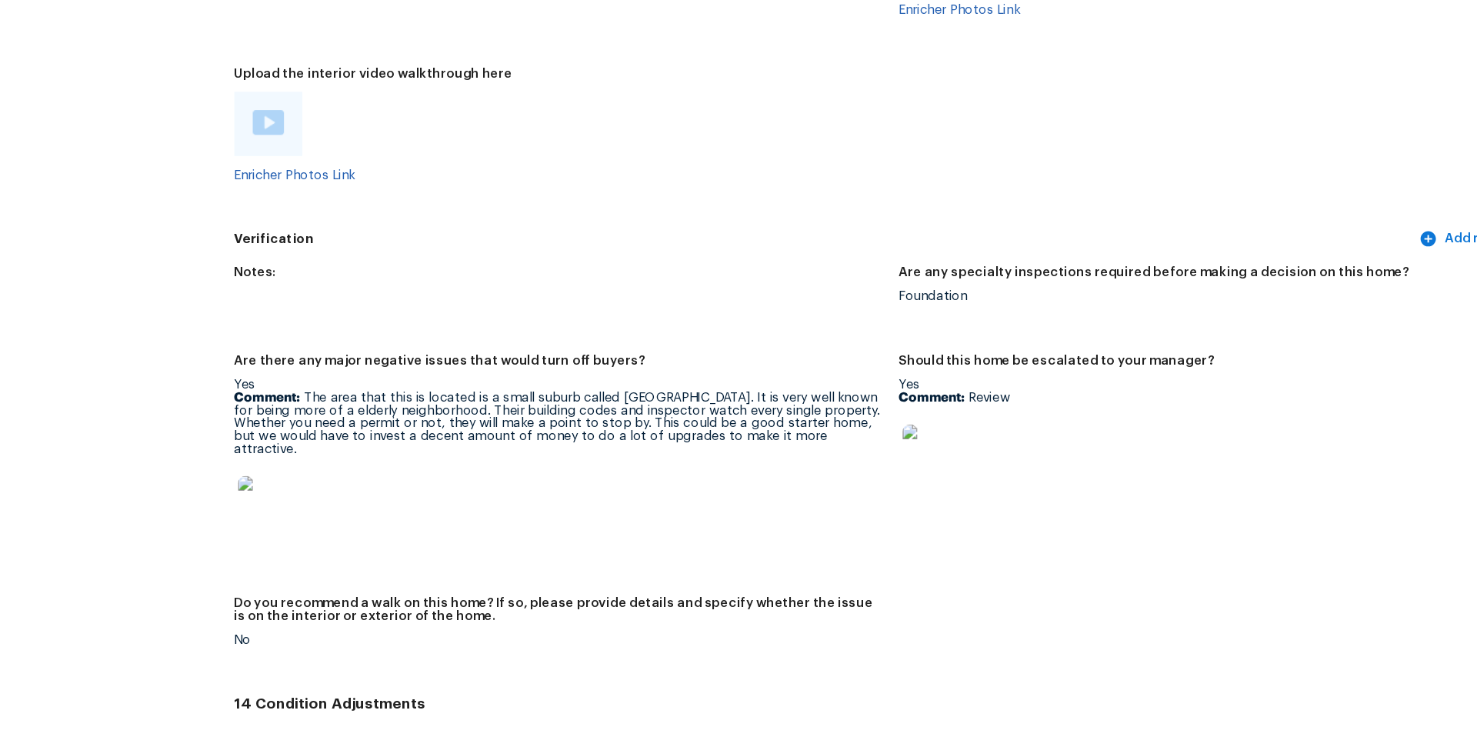
scroll to position [3465, 0]
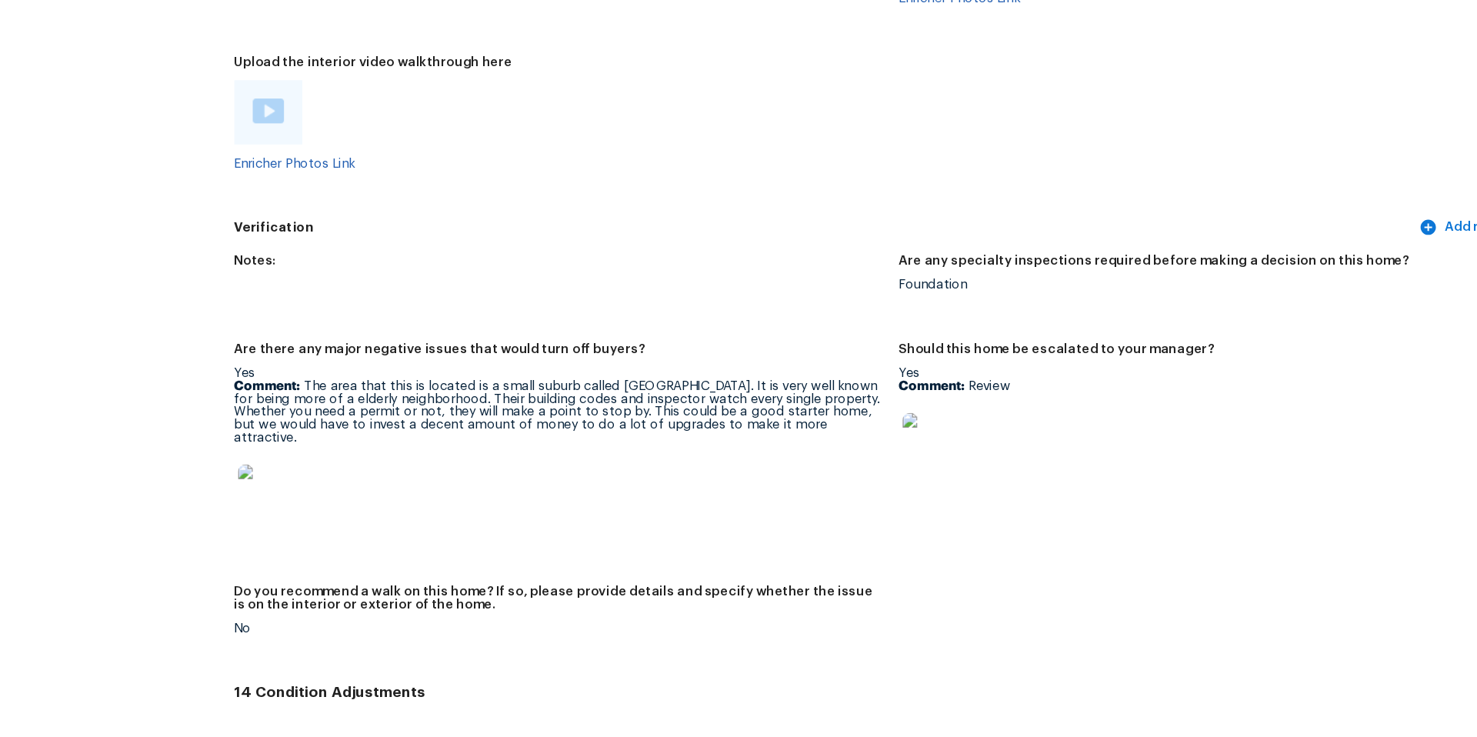
click at [935, 500] on img at bounding box center [930, 489] width 49 height 49
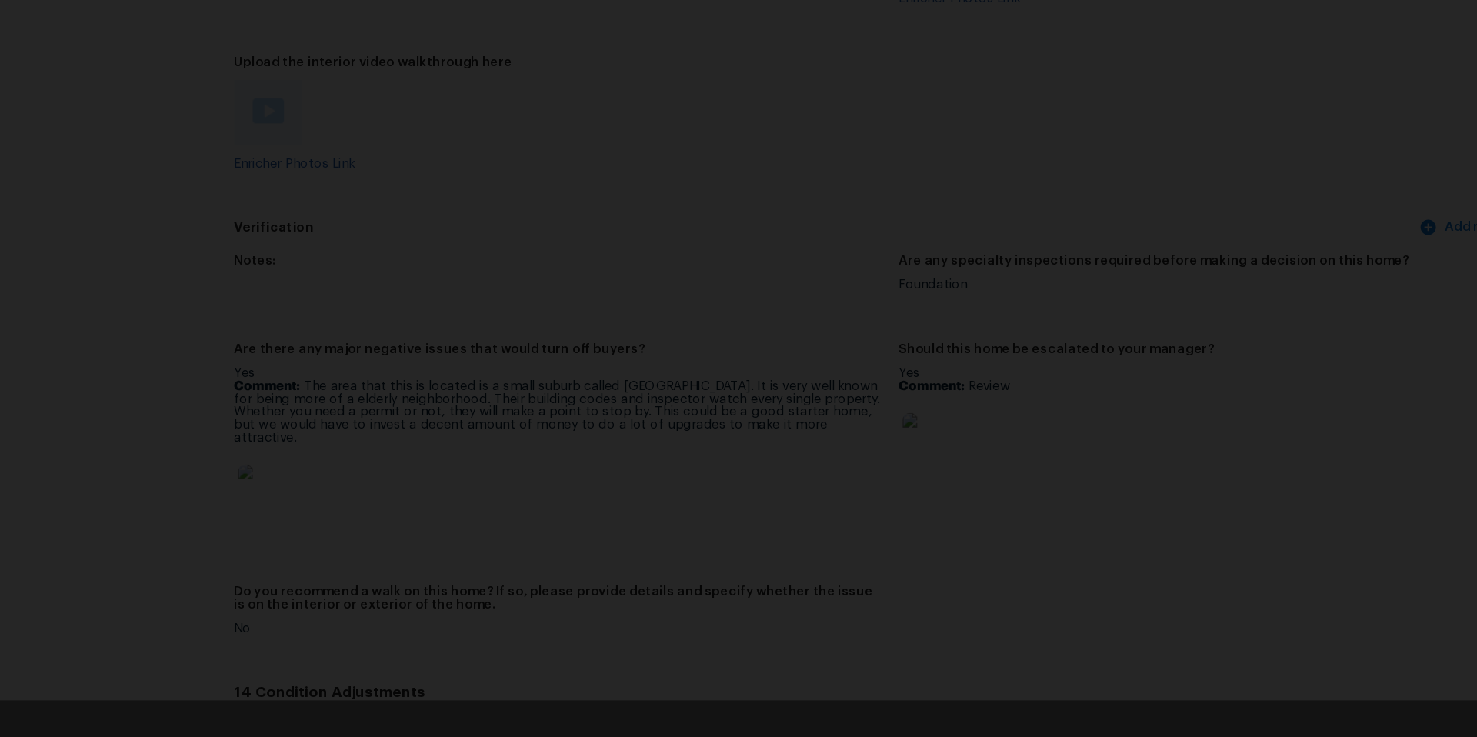
click at [1283, 480] on div "Lightbox" at bounding box center [738, 368] width 1477 height 737
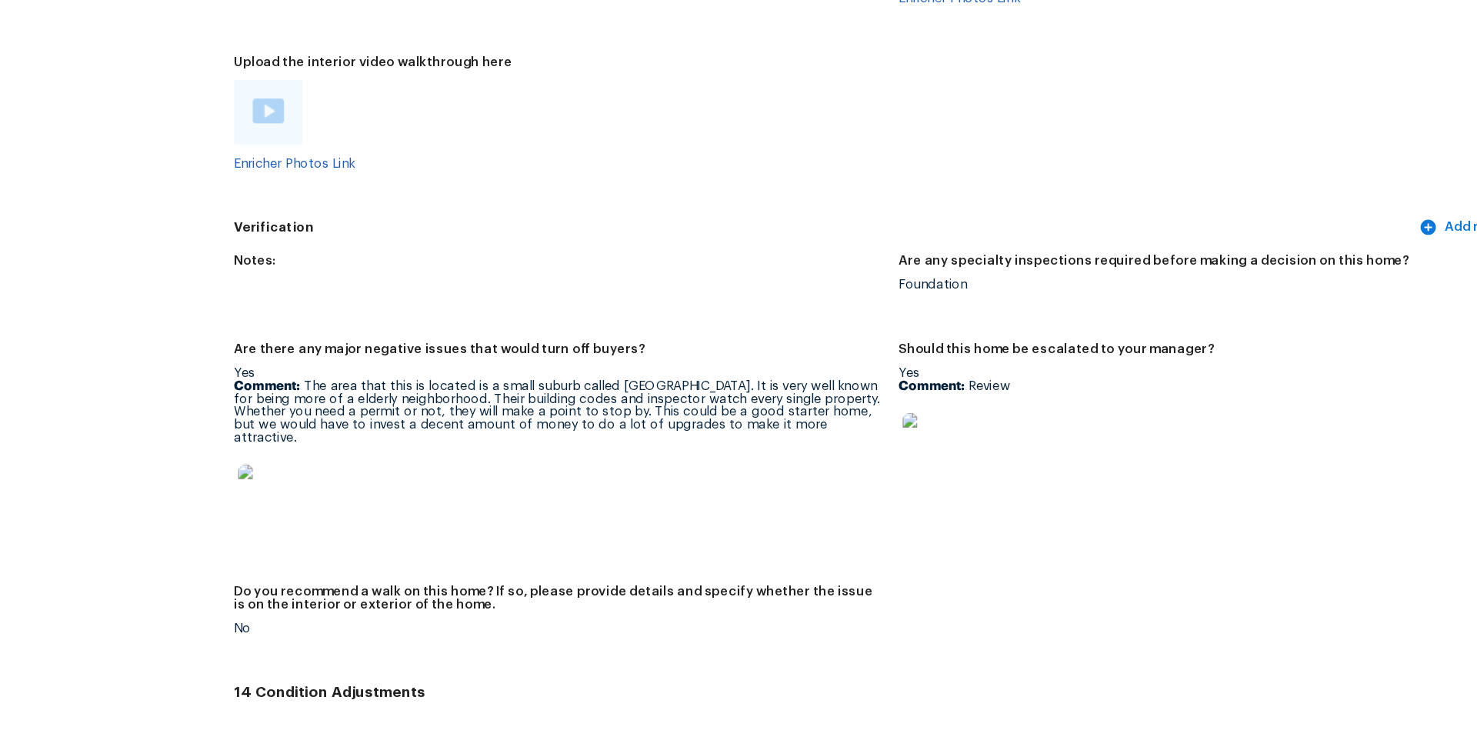
click at [388, 516] on img at bounding box center [373, 533] width 49 height 49
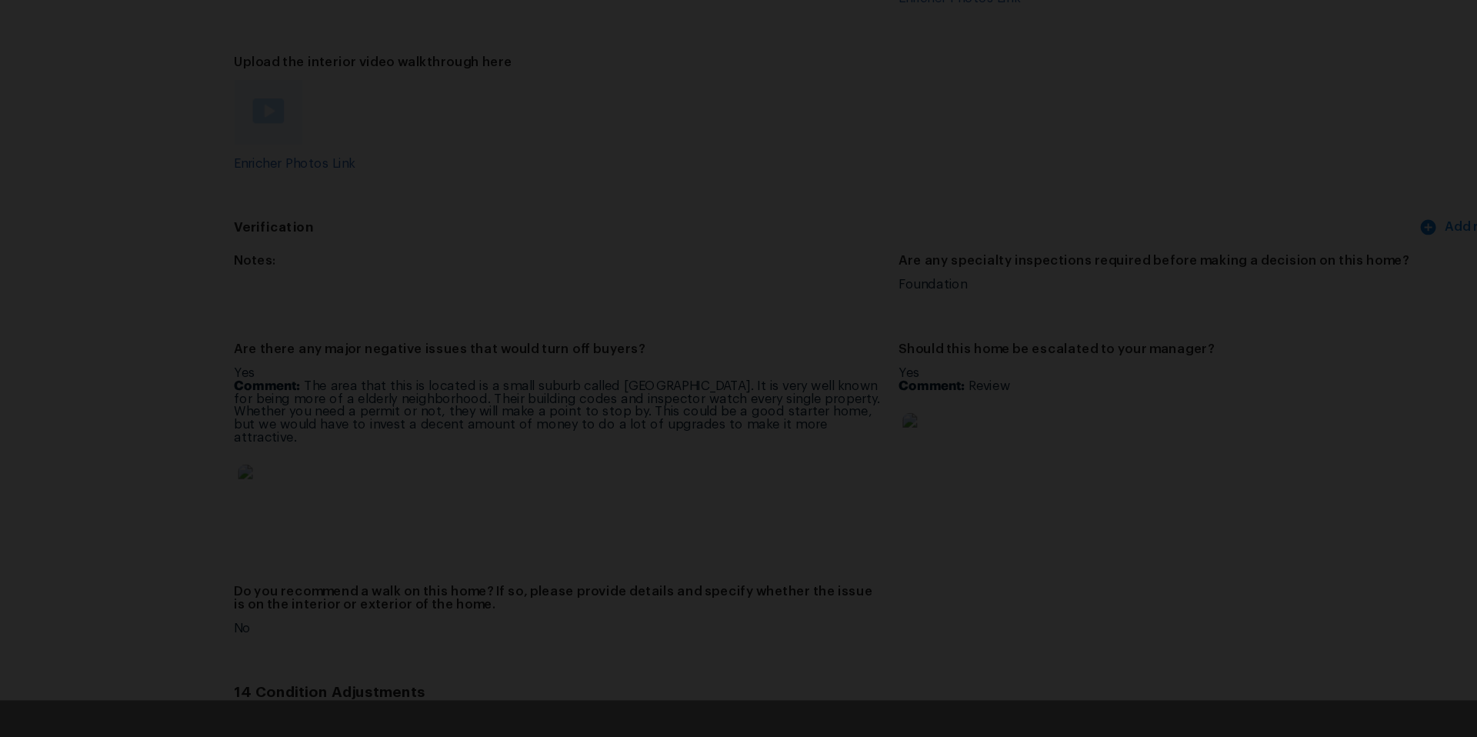
click at [1210, 512] on div "Lightbox" at bounding box center [738, 368] width 1477 height 737
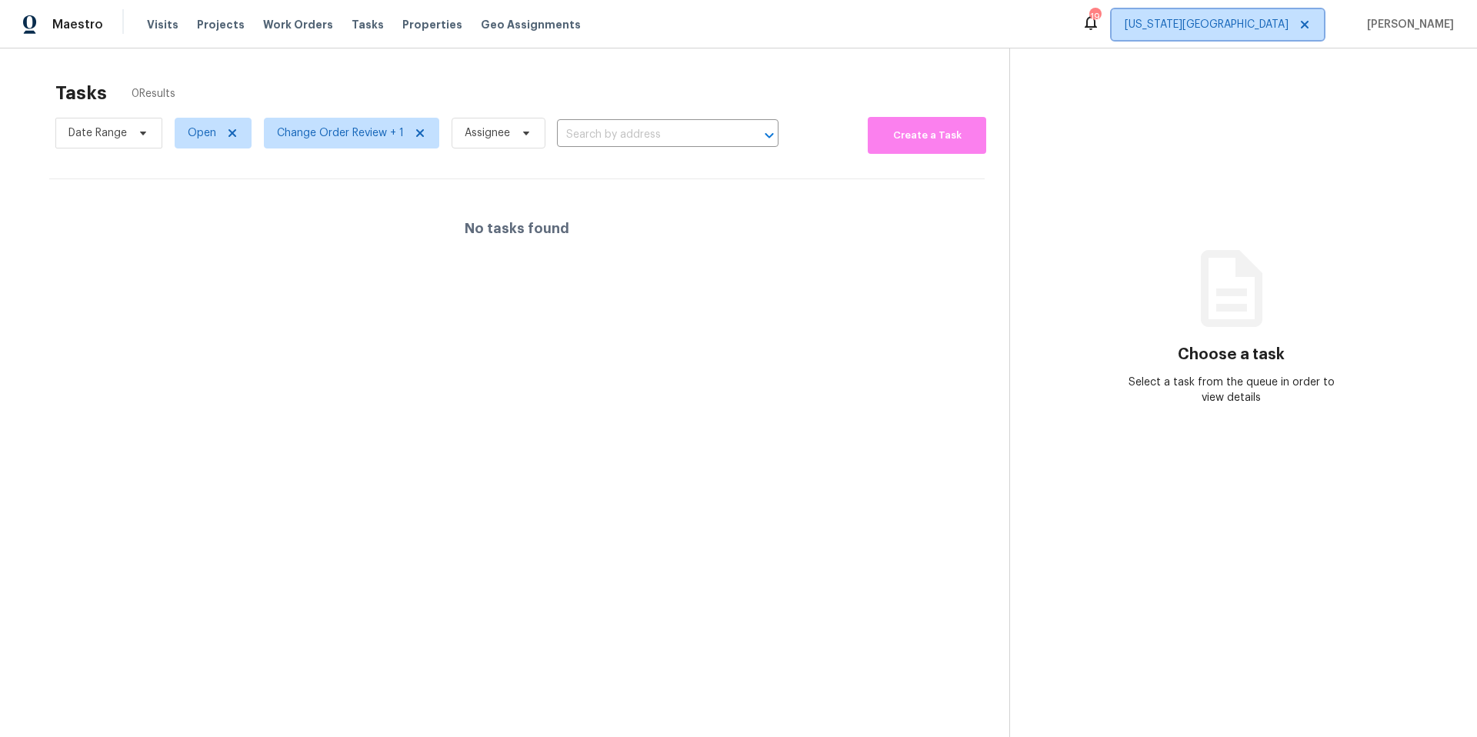
click at [1289, 18] on span "Kansas City" at bounding box center [1207, 24] width 164 height 15
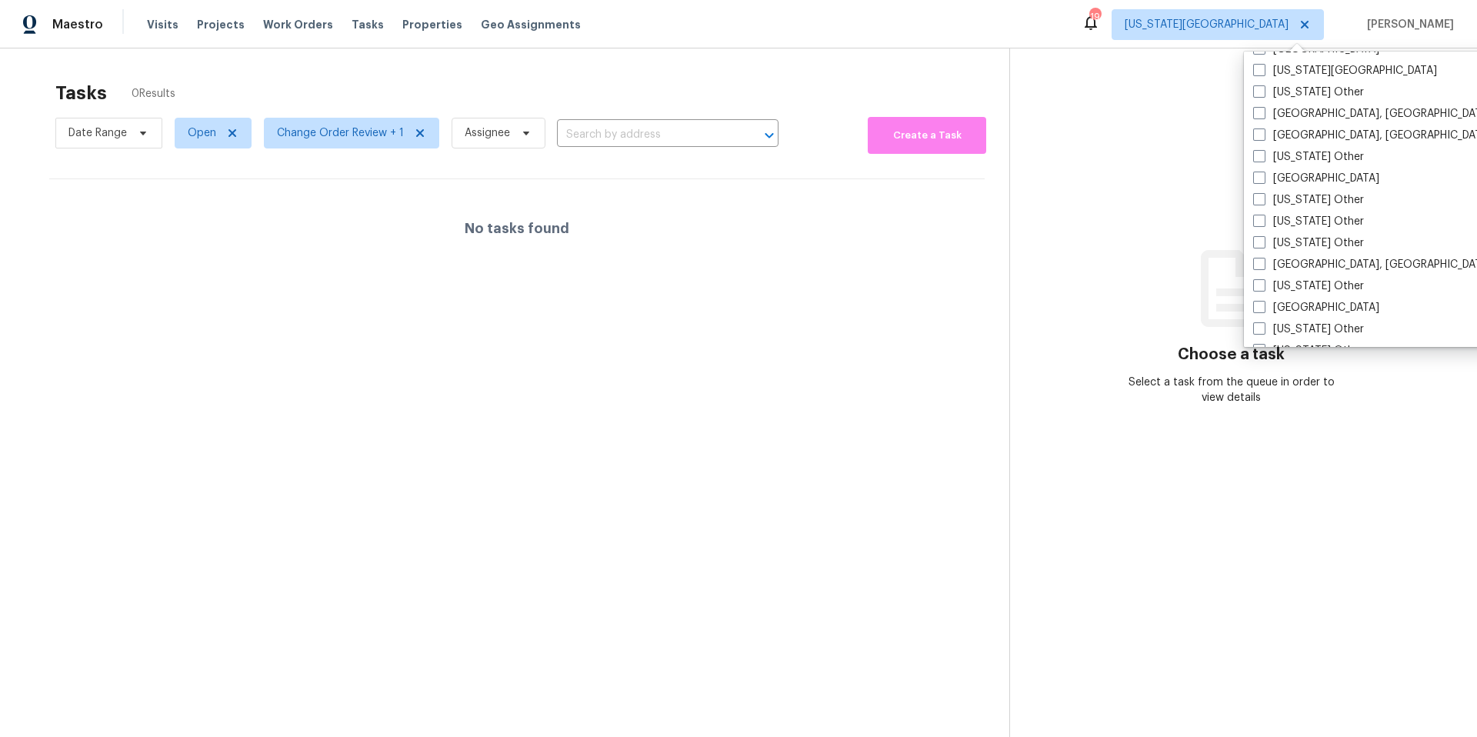
scroll to position [722, 0]
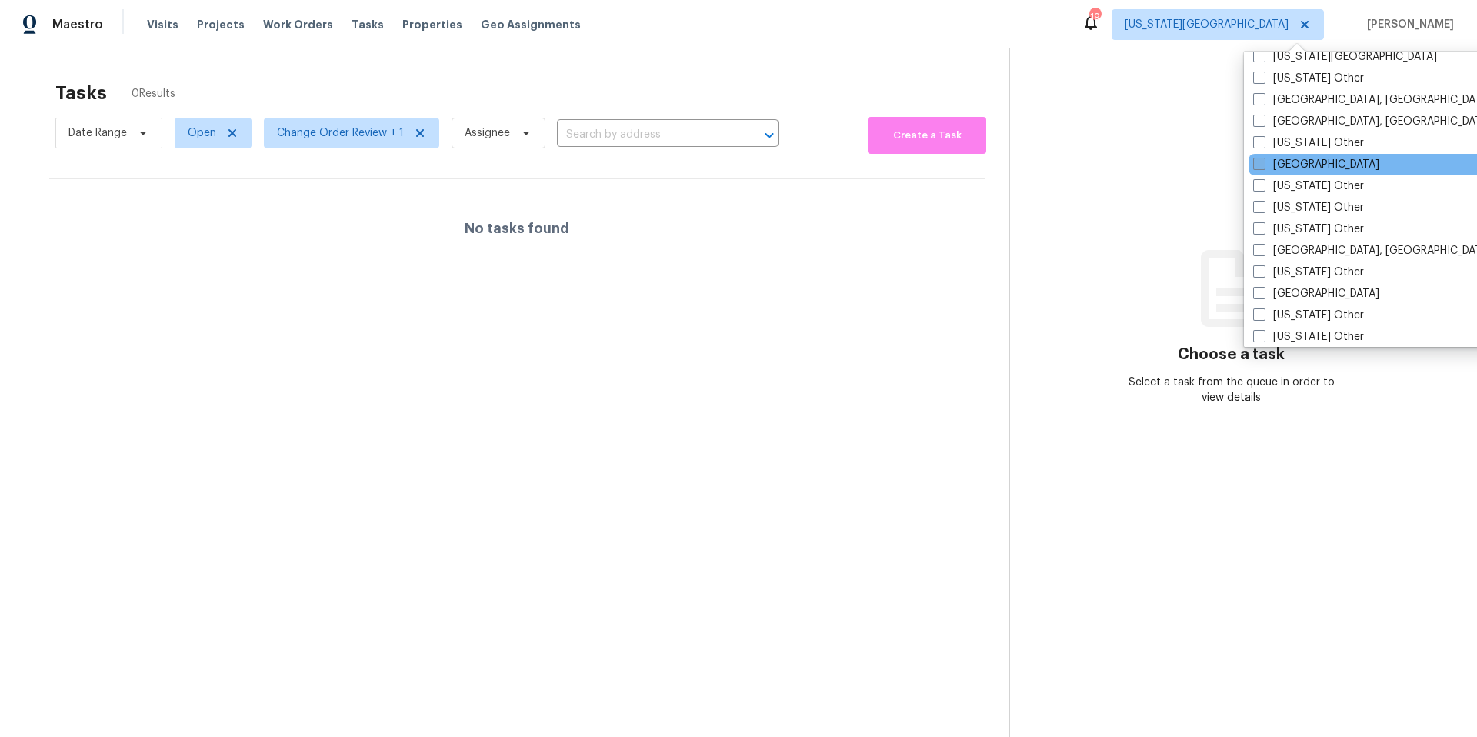
click at [1263, 168] on span at bounding box center [1259, 164] width 12 height 12
click at [1263, 167] on input "Houston" at bounding box center [1258, 162] width 10 height 10
checkbox input "true"
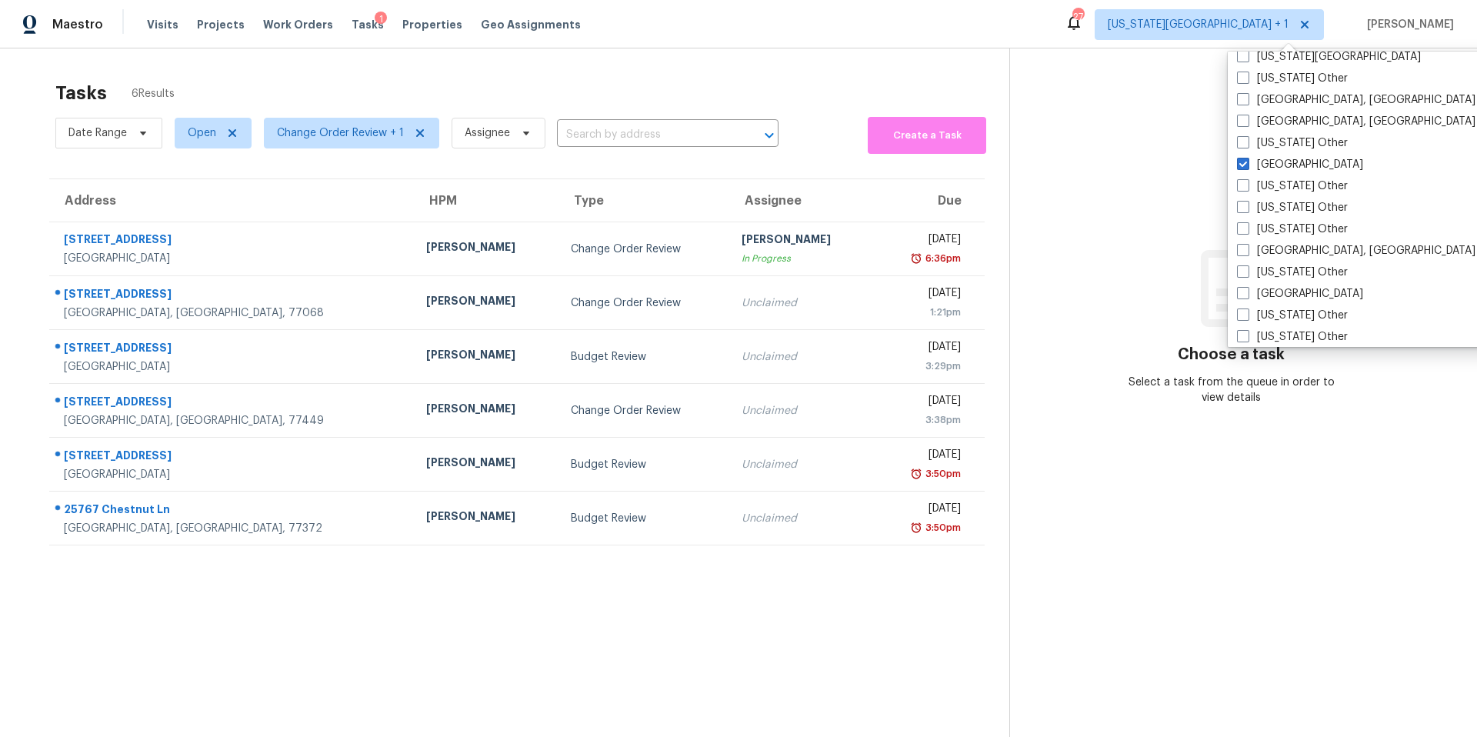
click at [930, 239] on div "Fri, Sep 26th 2025" at bounding box center [923, 241] width 75 height 19
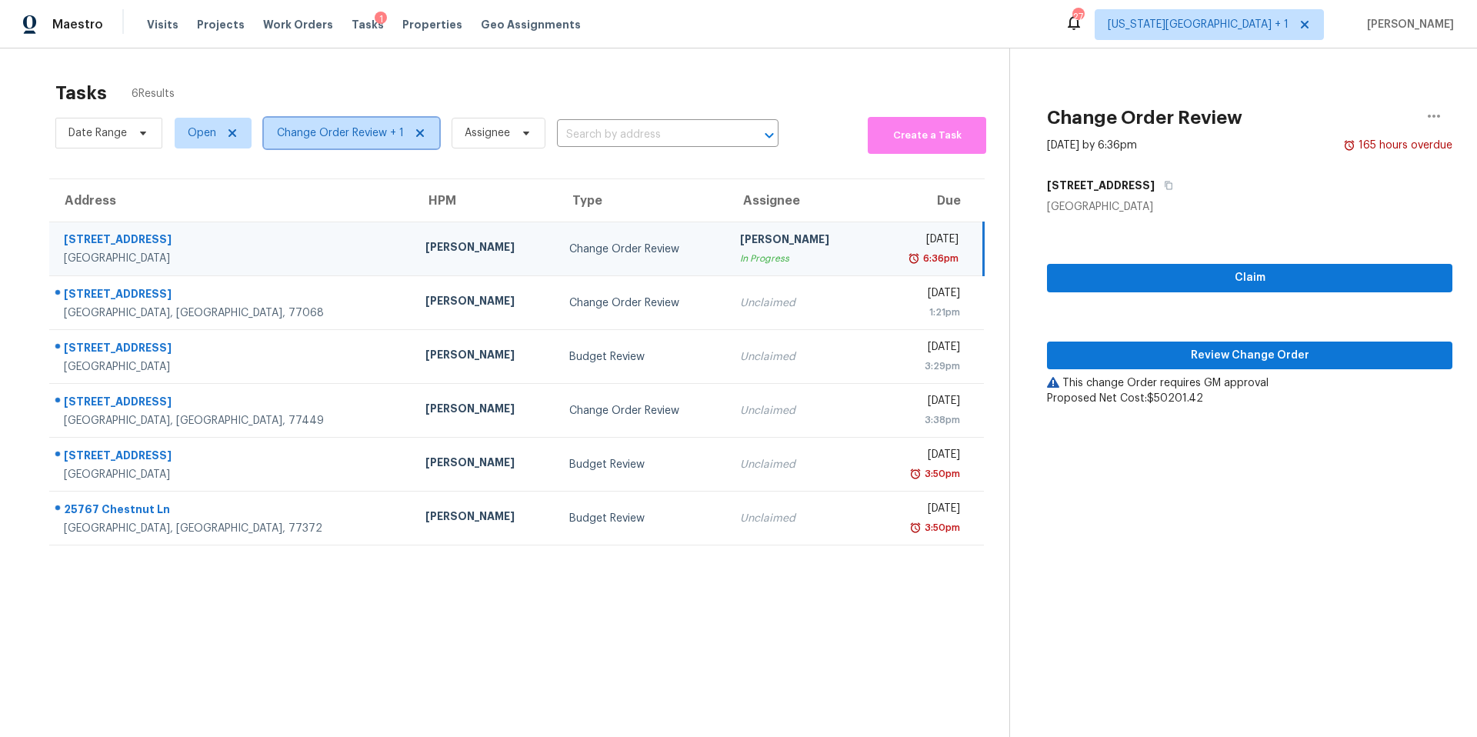
click at [319, 128] on span "Change Order Review + 1" at bounding box center [340, 132] width 127 height 15
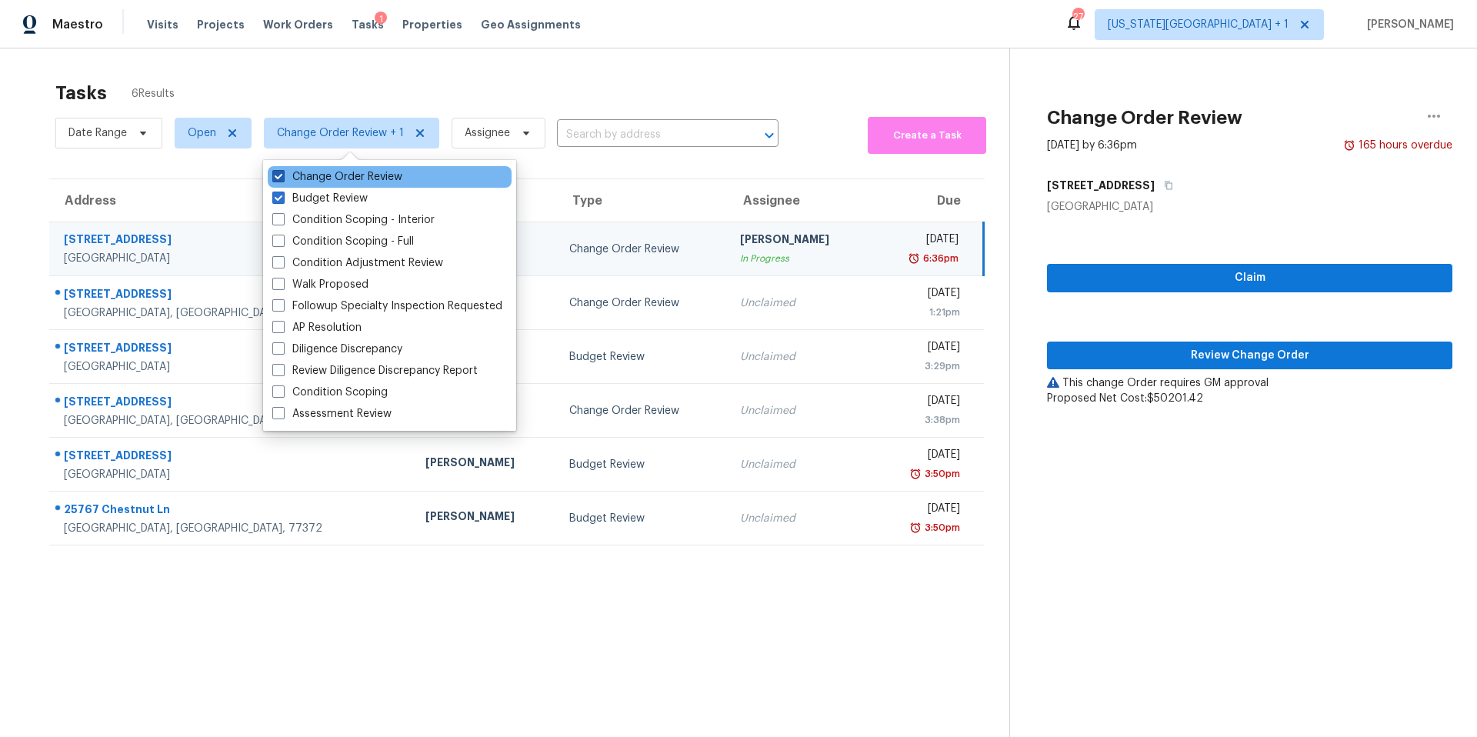
click at [305, 180] on label "Change Order Review" at bounding box center [337, 176] width 130 height 15
click at [282, 179] on input "Change Order Review" at bounding box center [277, 174] width 10 height 10
checkbox input "false"
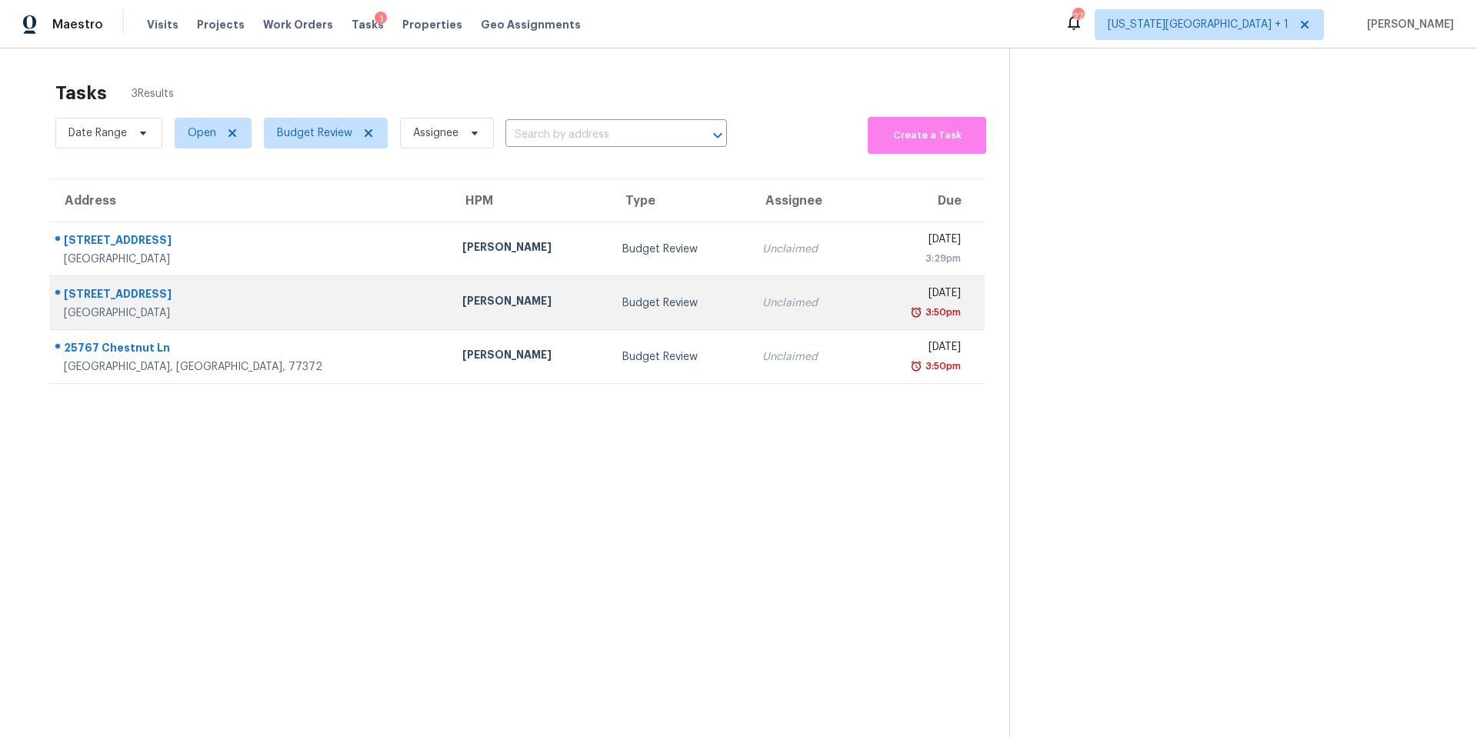
click at [462, 311] on div "Navid Ranjbar" at bounding box center [529, 302] width 135 height 19
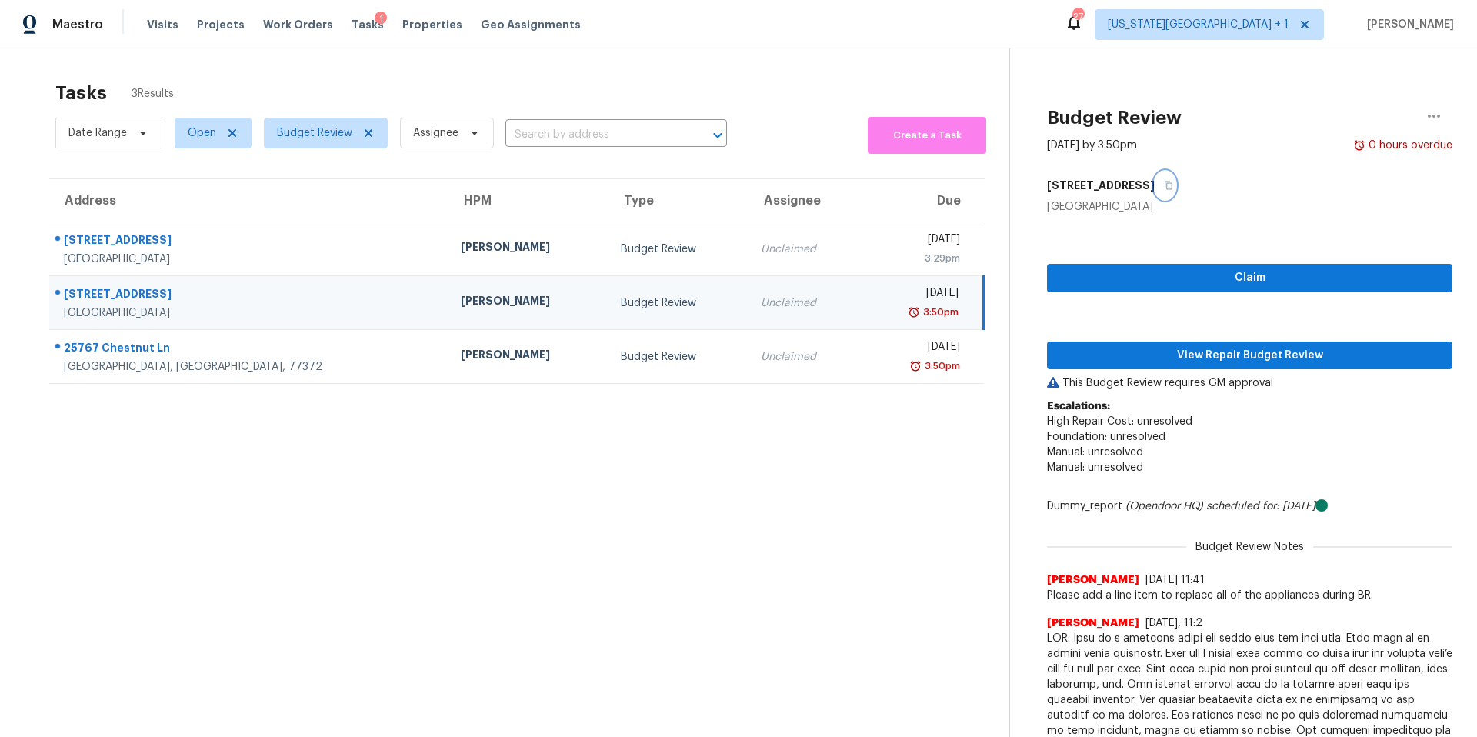
click at [1164, 183] on icon "button" at bounding box center [1168, 185] width 9 height 9
click at [1129, 360] on span "View Repair Budget Review" at bounding box center [1249, 355] width 381 height 19
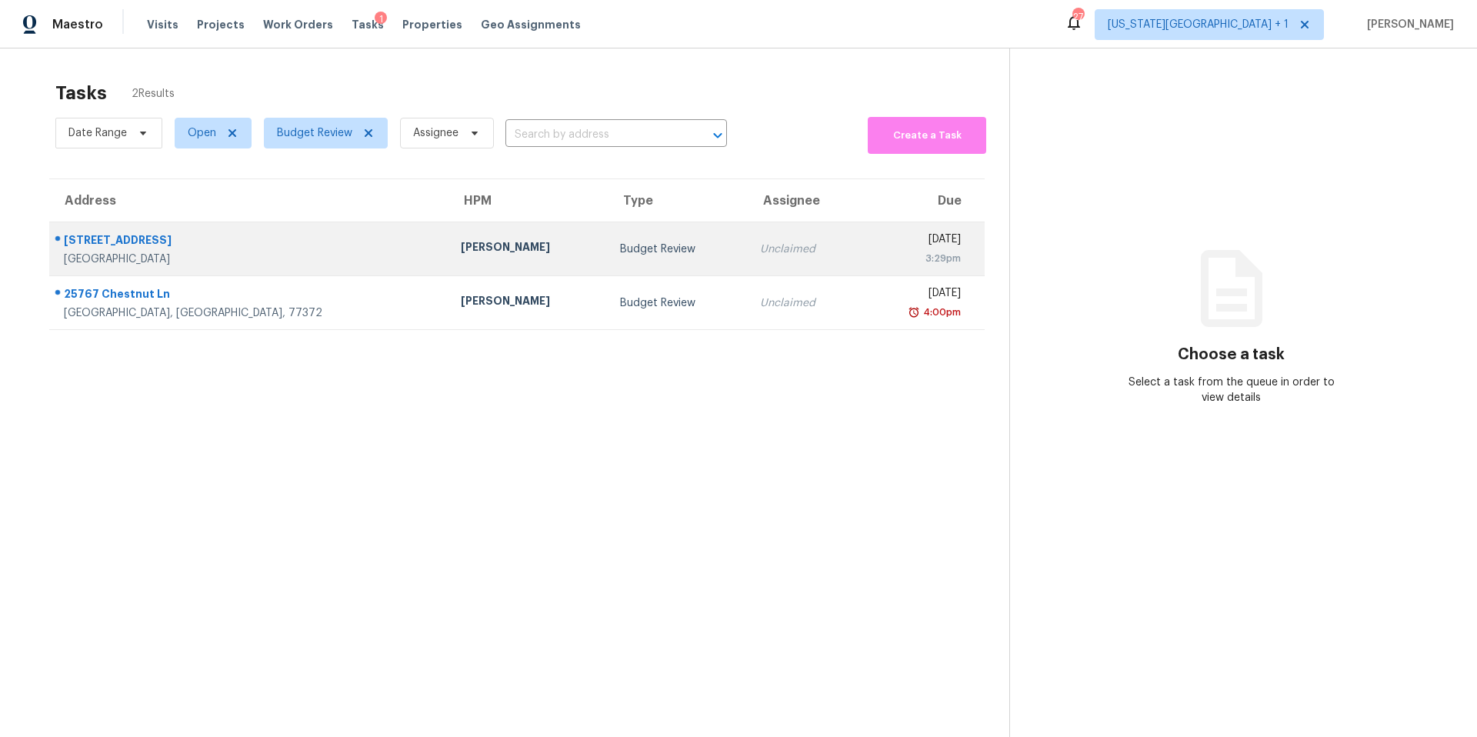
click at [249, 242] on div "3214 Falcon Trail Dr" at bounding box center [250, 241] width 372 height 19
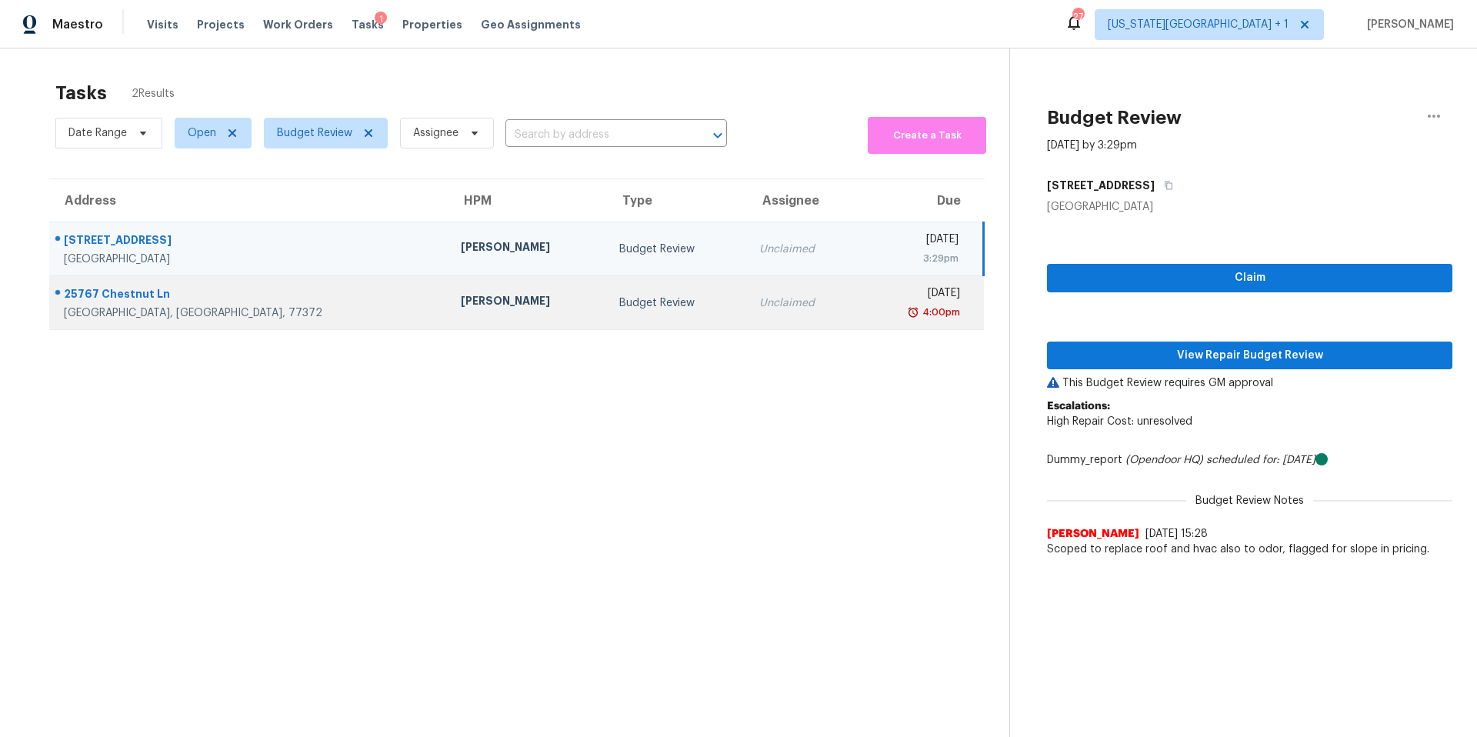
click at [461, 310] on div "[PERSON_NAME]" at bounding box center [528, 302] width 135 height 19
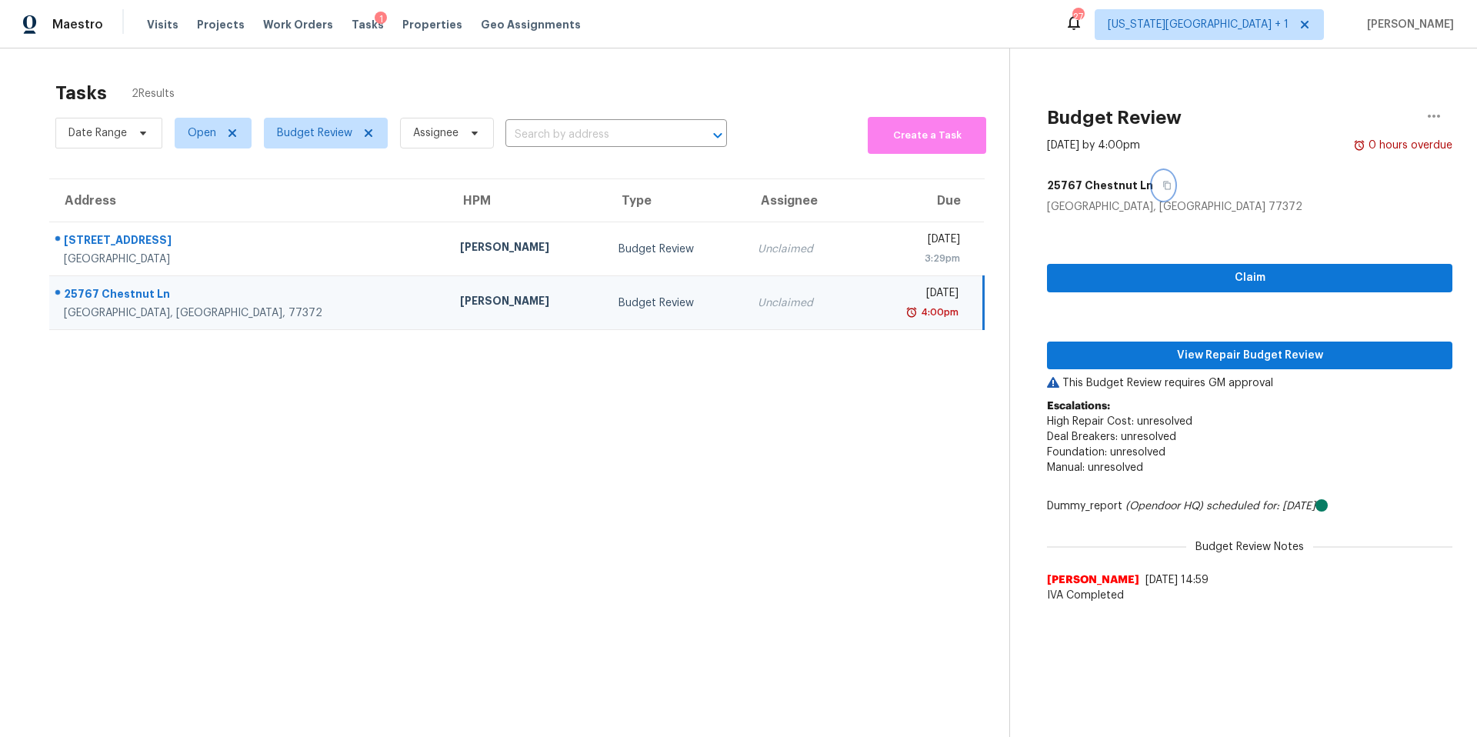
click at [1163, 187] on icon "button" at bounding box center [1167, 185] width 9 height 9
click at [1161, 356] on span "View Repair Budget Review" at bounding box center [1249, 355] width 381 height 19
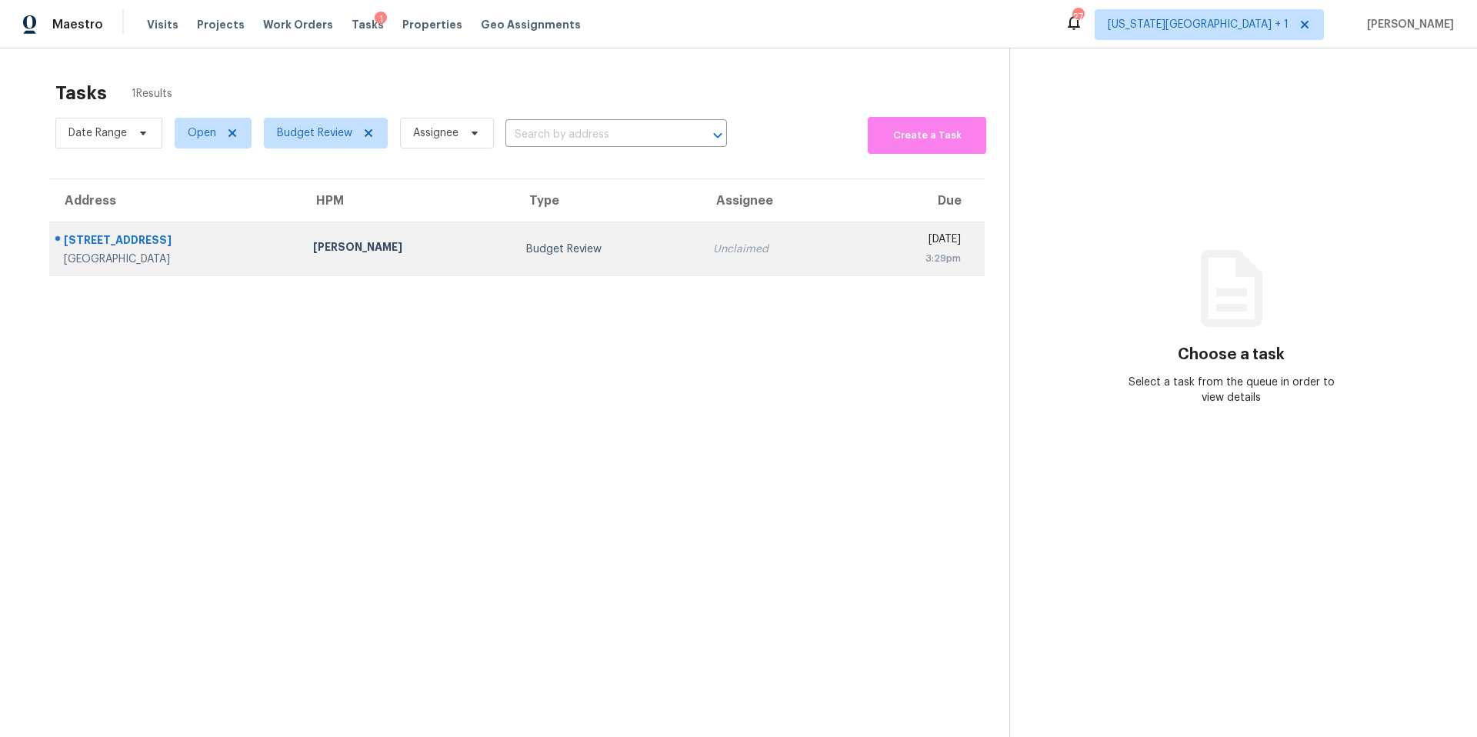
click at [355, 245] on div "[PERSON_NAME]" at bounding box center [407, 248] width 189 height 19
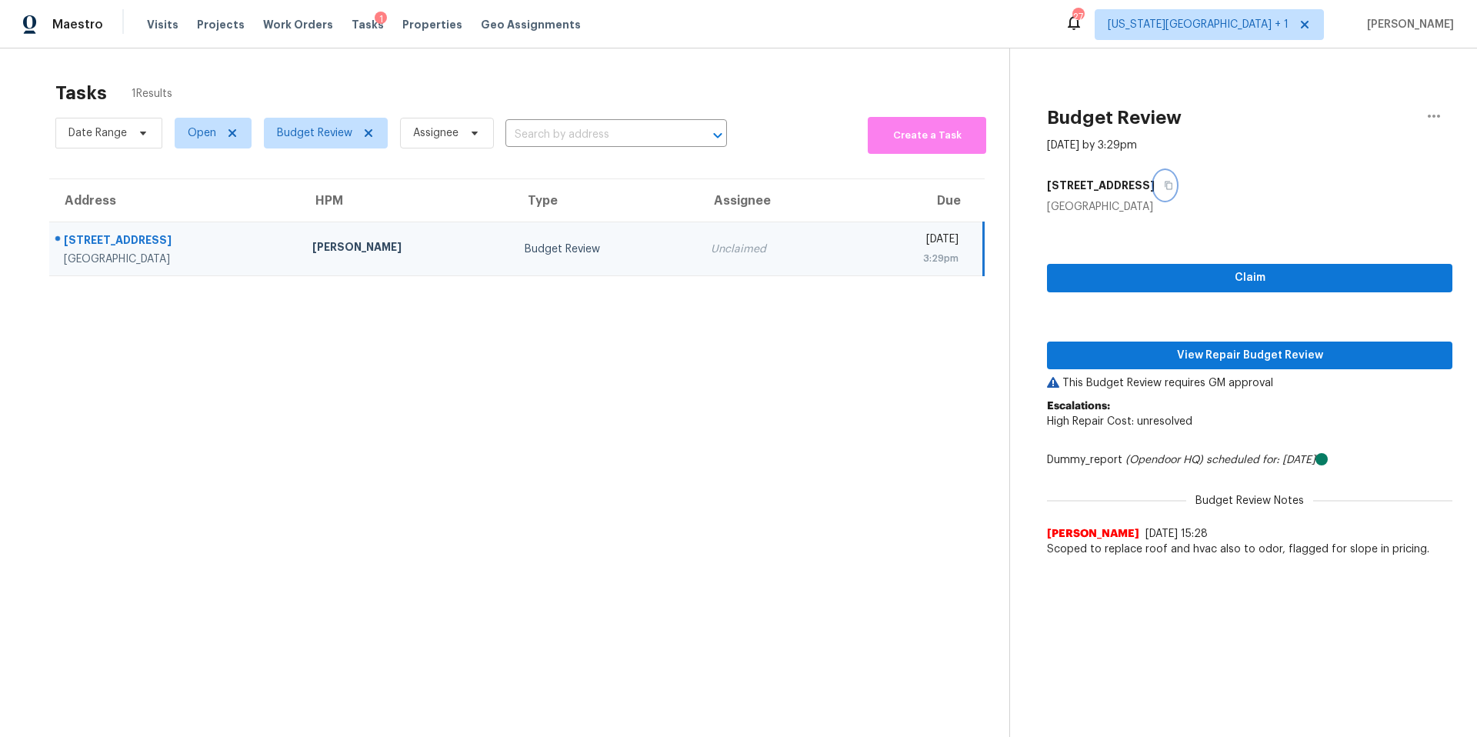
click at [1165, 185] on icon "button" at bounding box center [1169, 186] width 8 height 8
click at [1140, 358] on span "View Repair Budget Review" at bounding box center [1249, 355] width 381 height 19
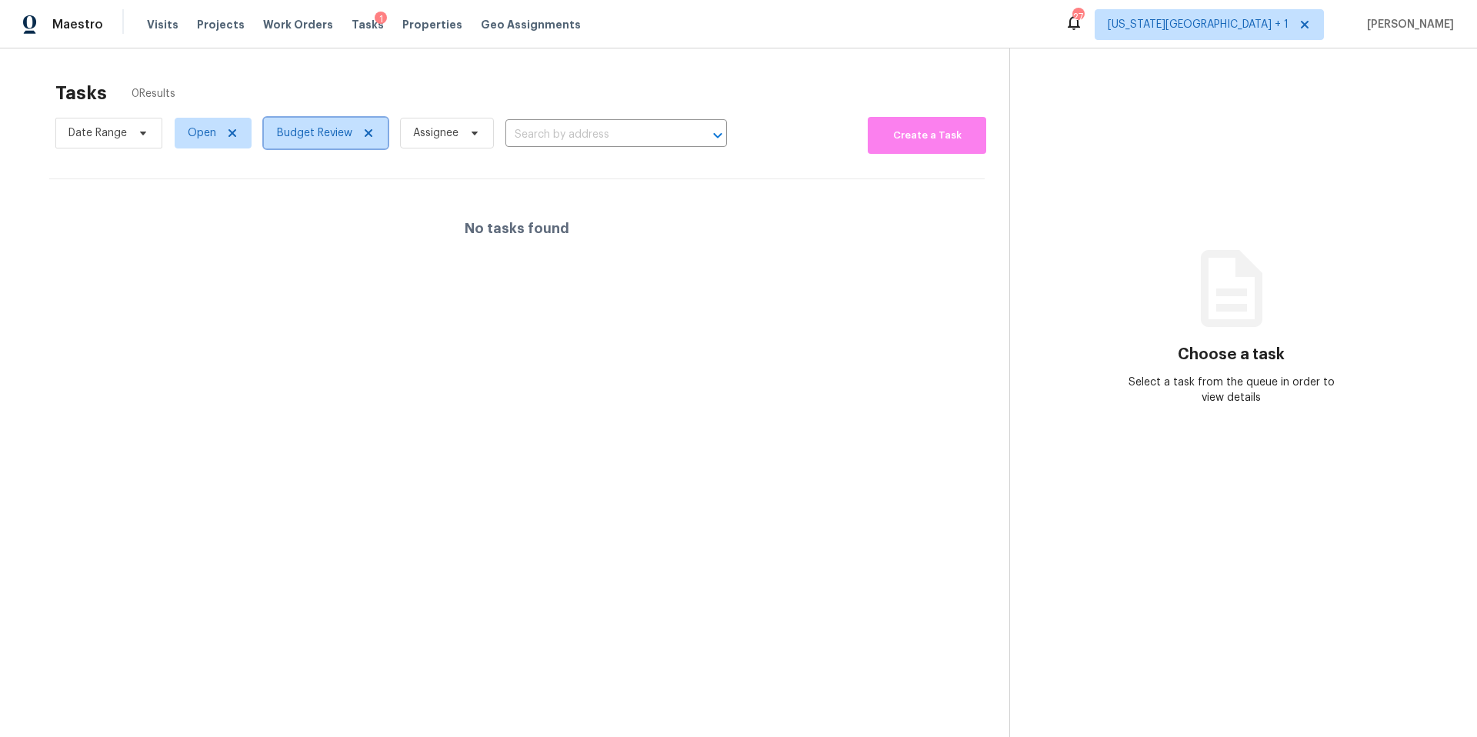
click at [317, 138] on span "Budget Review" at bounding box center [314, 132] width 75 height 15
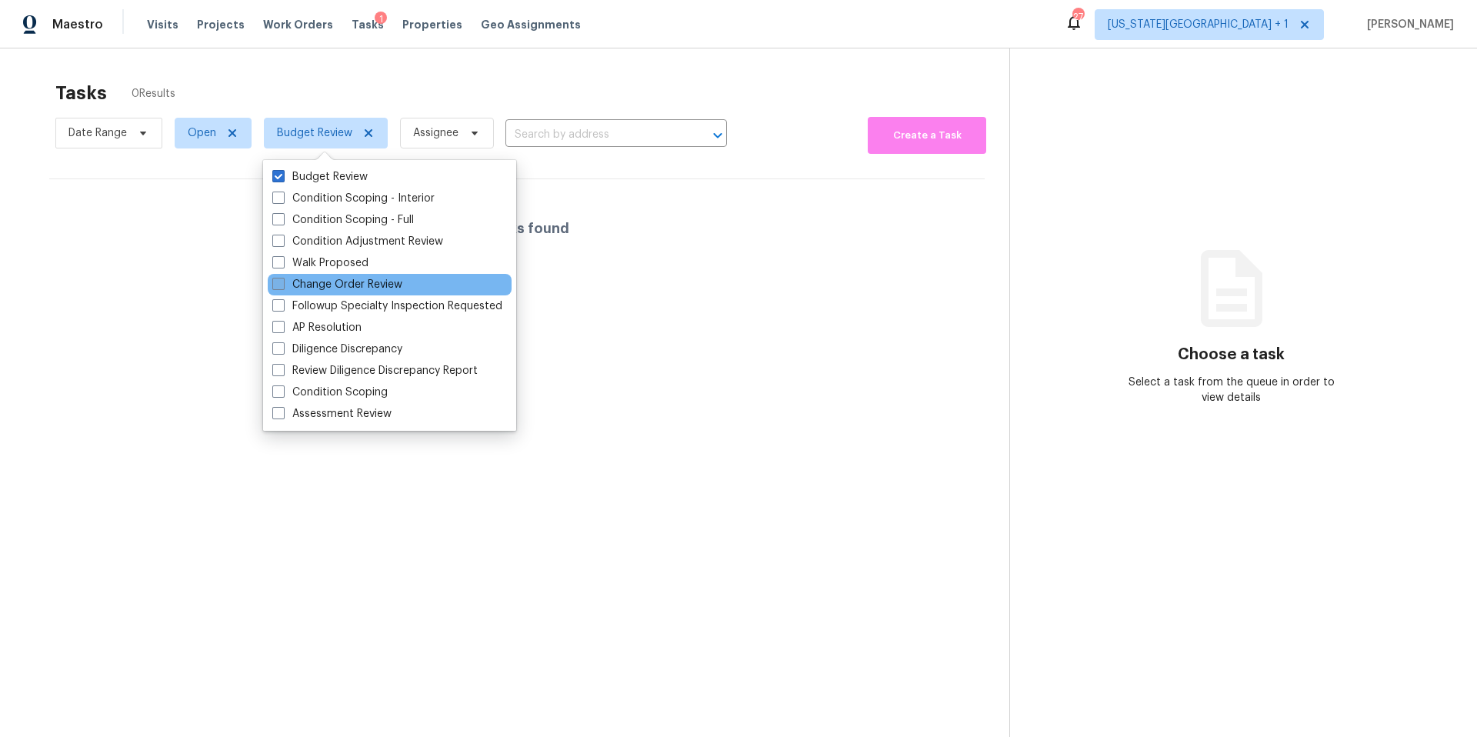
click at [315, 286] on label "Change Order Review" at bounding box center [337, 284] width 130 height 15
click at [282, 286] on input "Change Order Review" at bounding box center [277, 282] width 10 height 10
checkbox input "true"
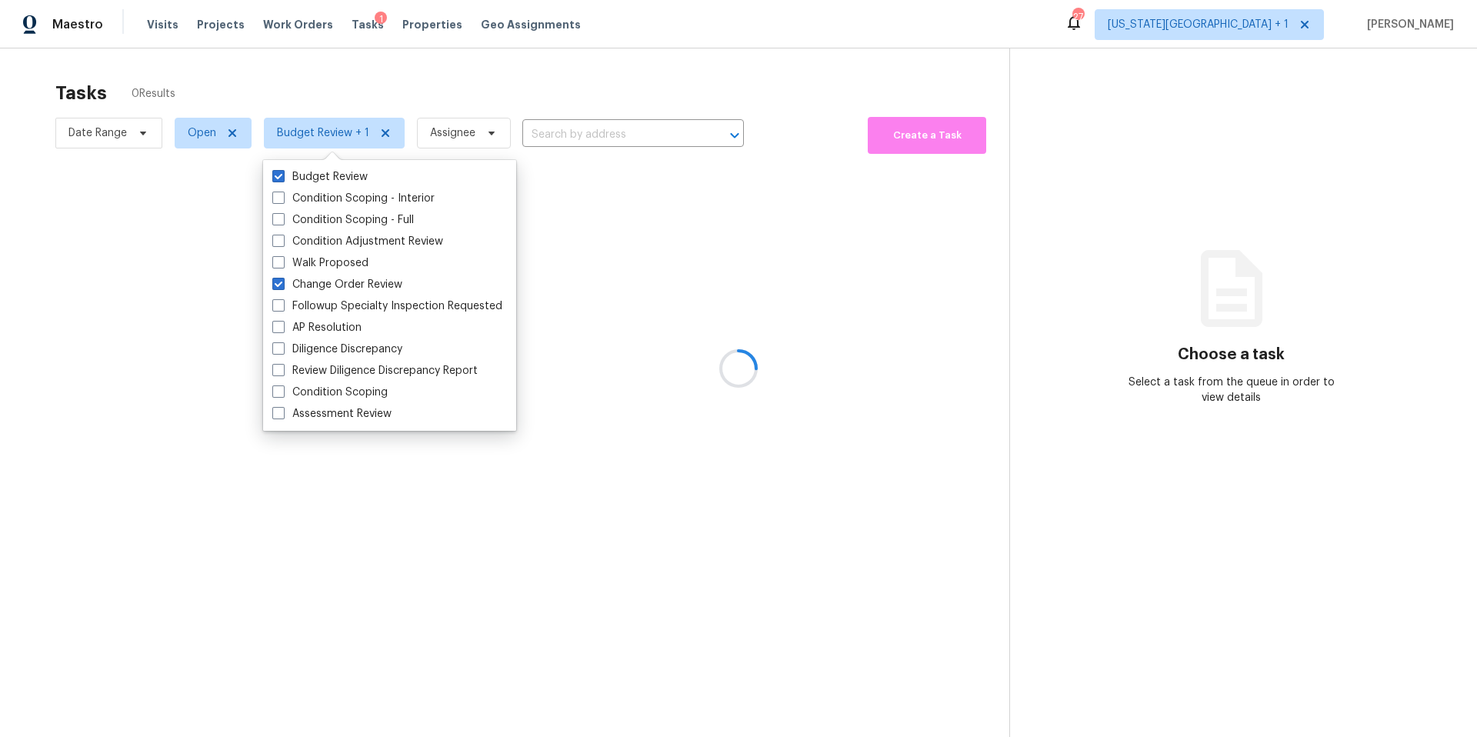
click at [359, 78] on div at bounding box center [738, 368] width 1477 height 737
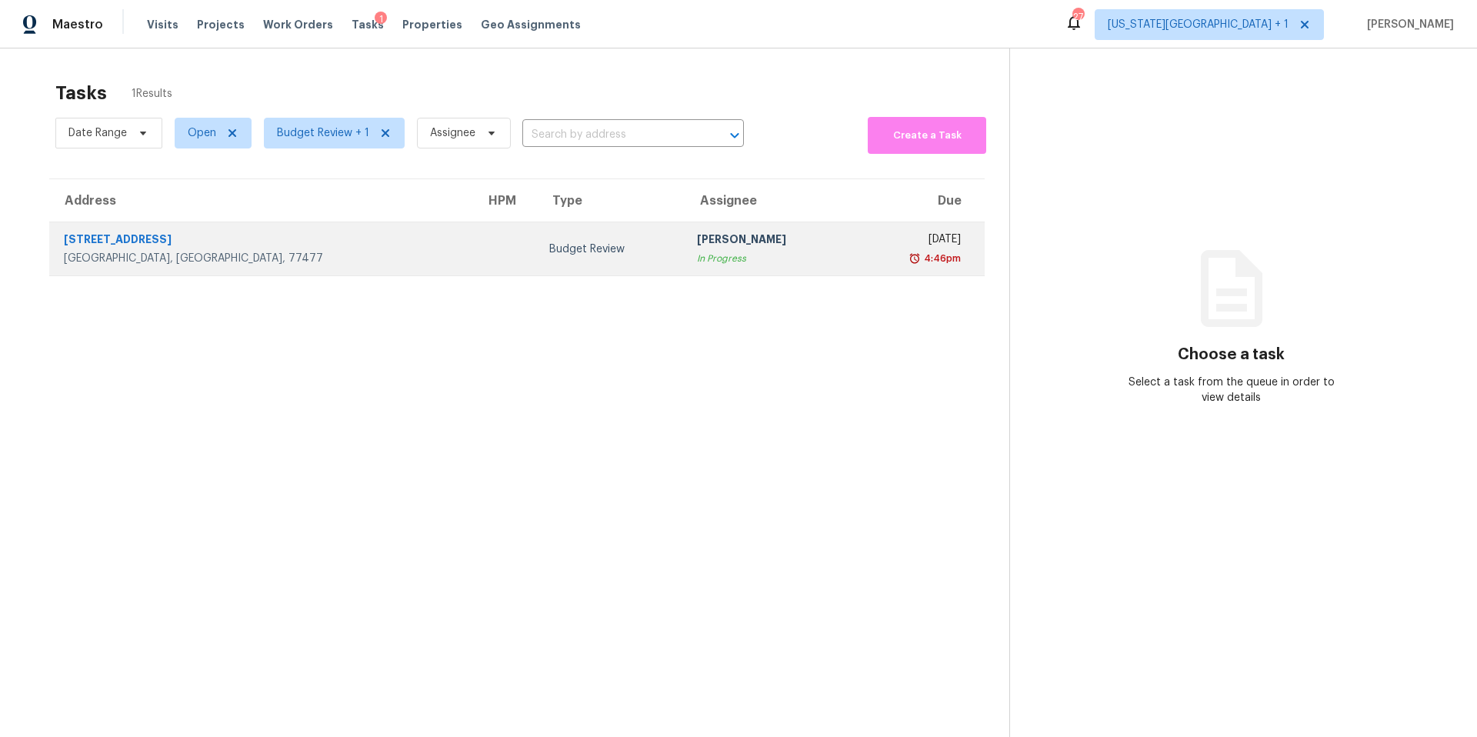
click at [182, 240] on div "[STREET_ADDRESS]" at bounding box center [262, 241] width 397 height 19
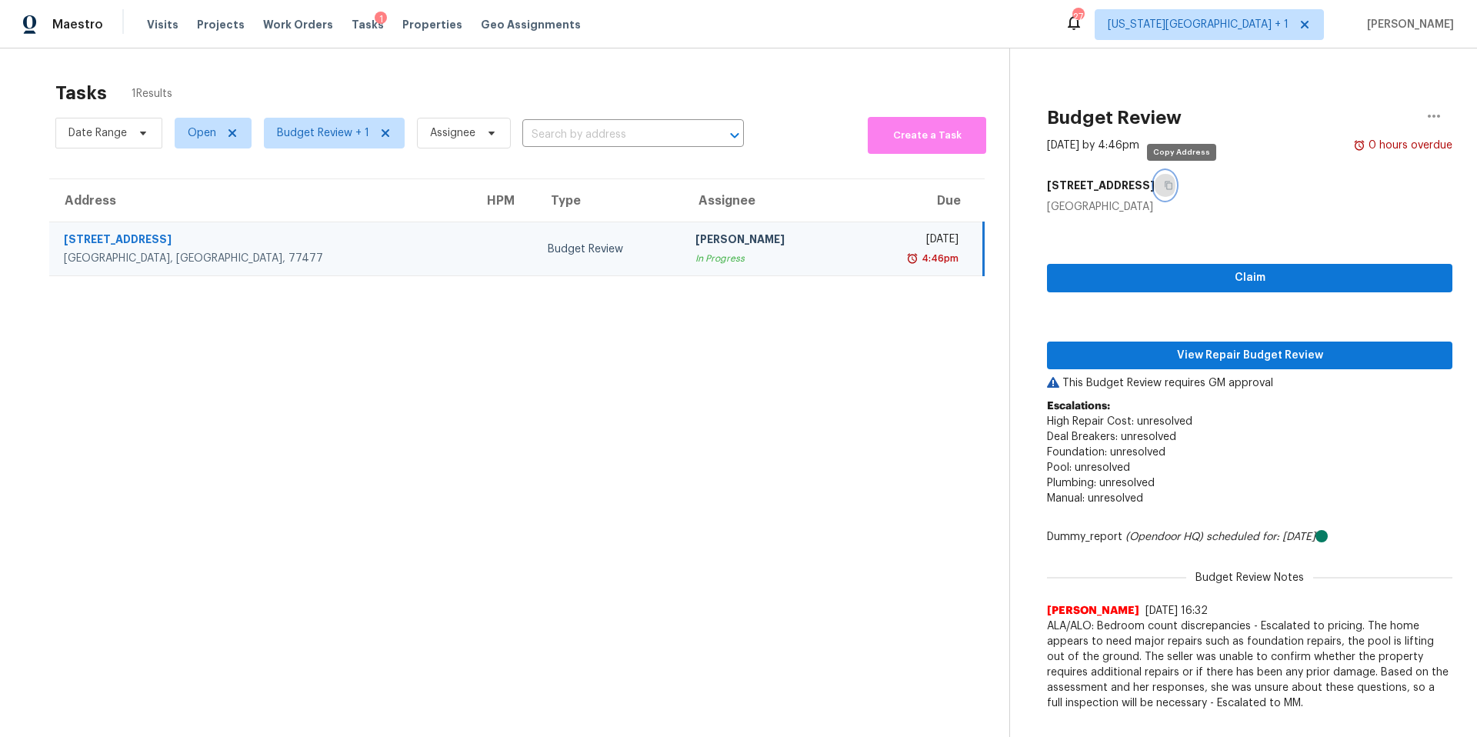
click at [1173, 185] on icon "button" at bounding box center [1168, 185] width 9 height 9
